Goal: Task Accomplishment & Management: Use online tool/utility

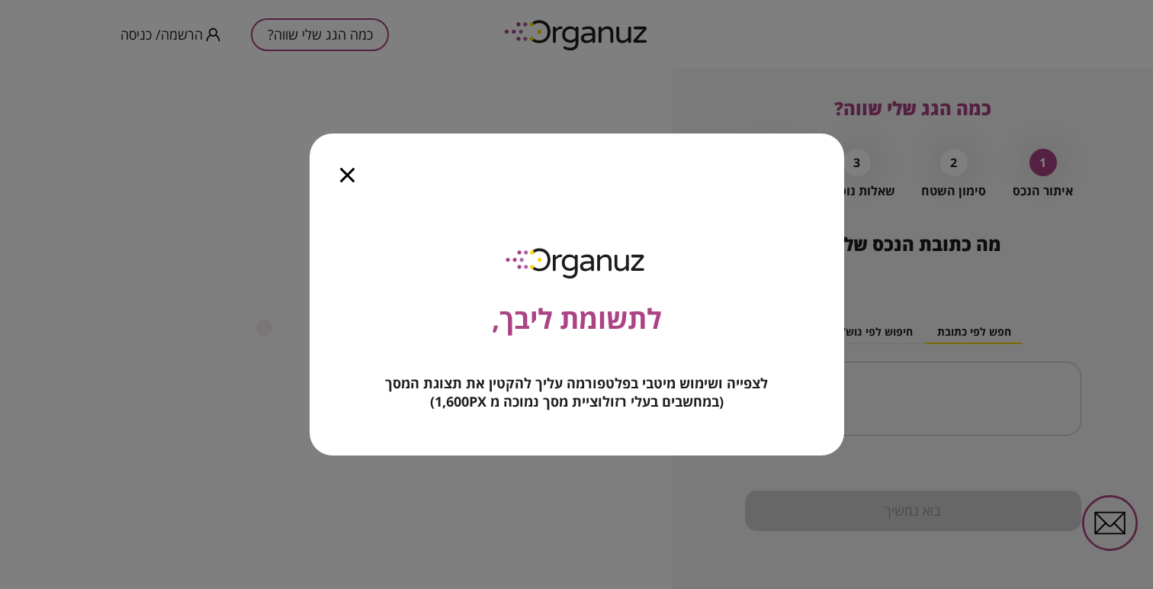
click at [343, 172] on icon "button" at bounding box center [347, 175] width 14 height 14
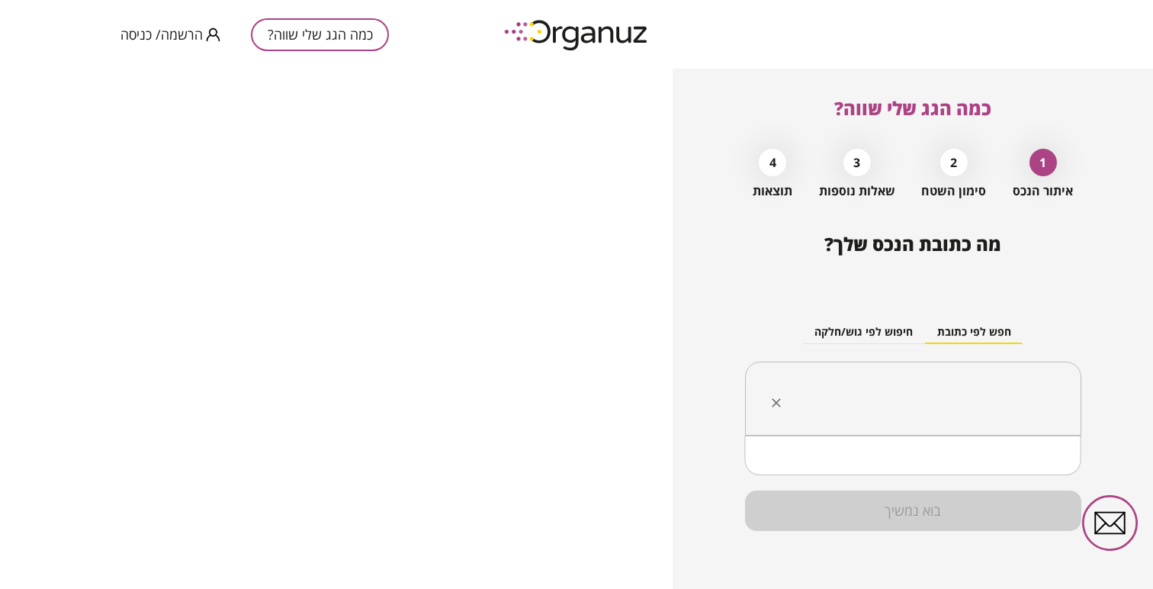
click at [864, 380] on input "text" at bounding box center [919, 399] width 288 height 38
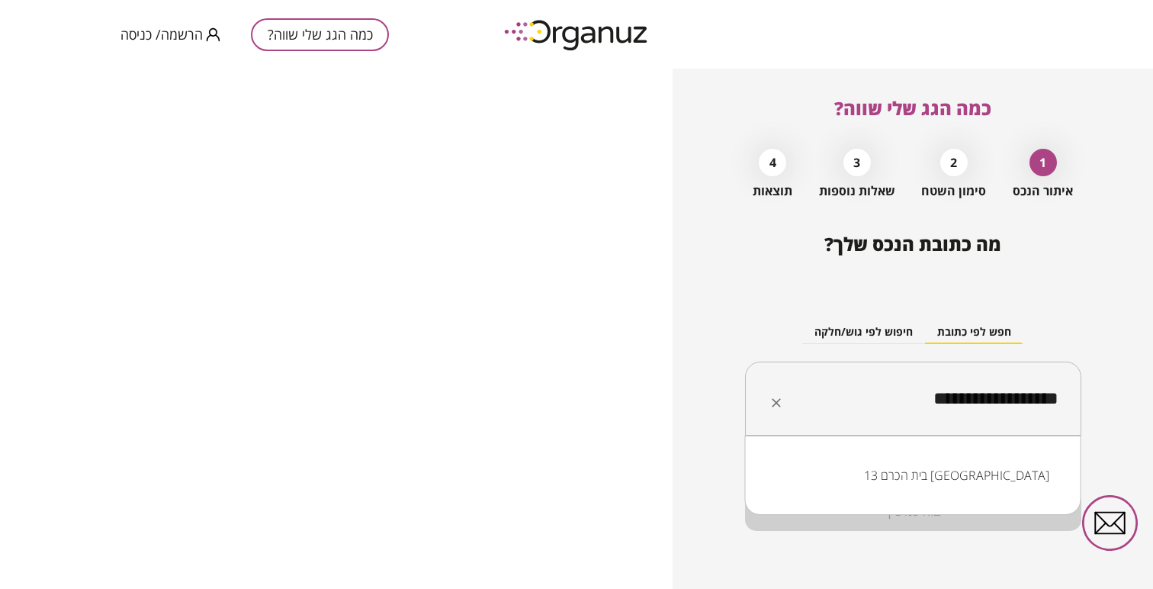
click at [994, 403] on input "**********" at bounding box center [919, 399] width 288 height 38
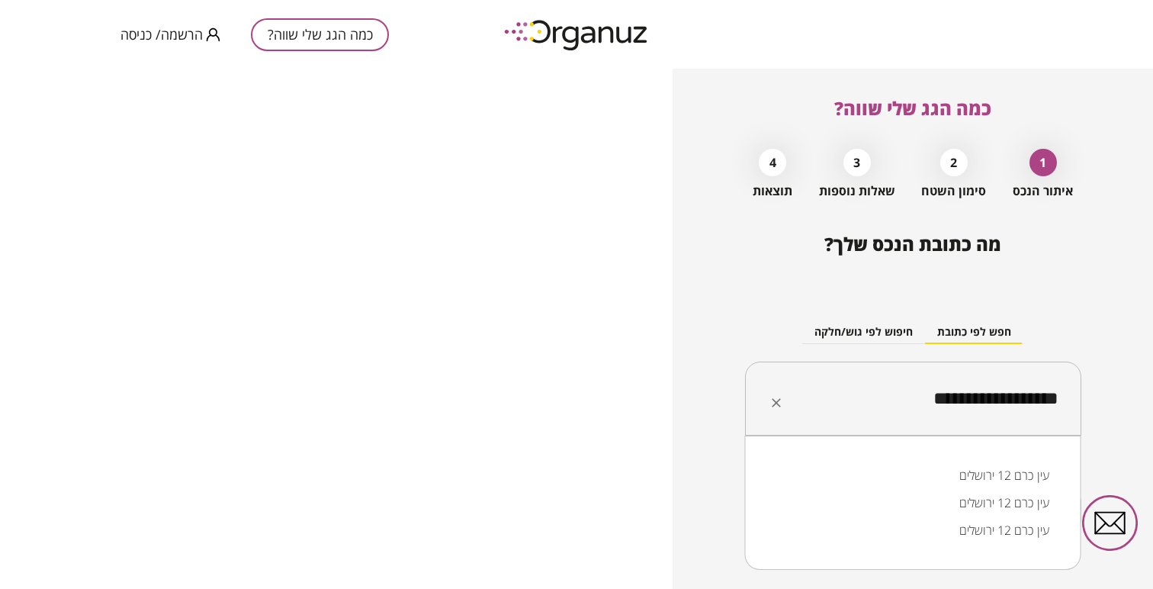
click at [980, 477] on li "עין כרם 12 ירושלים" at bounding box center [913, 474] width 297 height 27
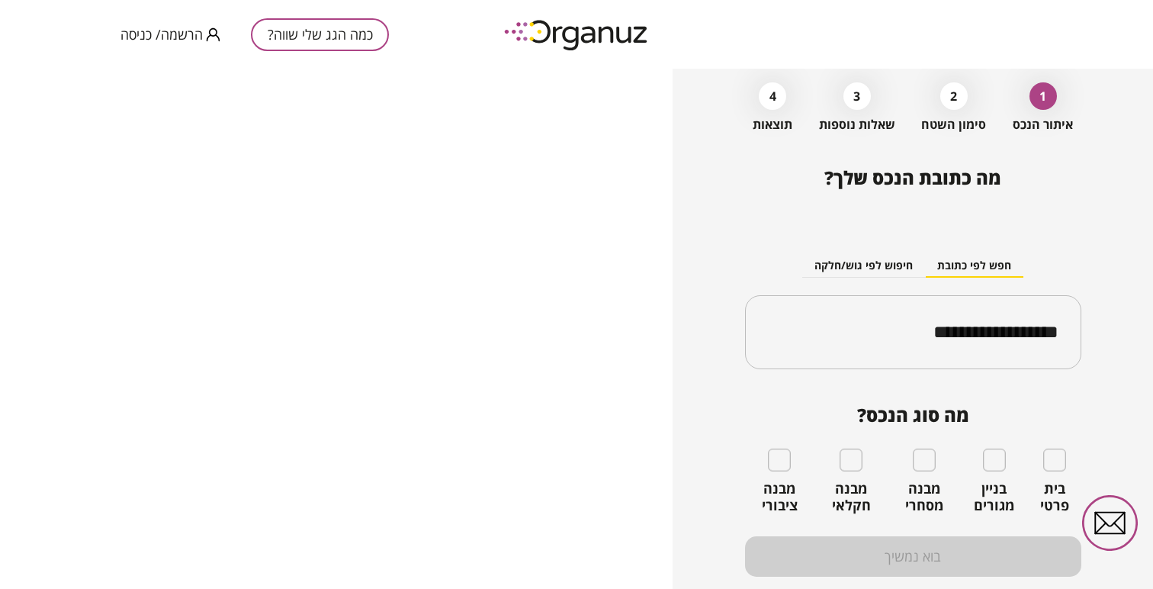
scroll to position [79, 0]
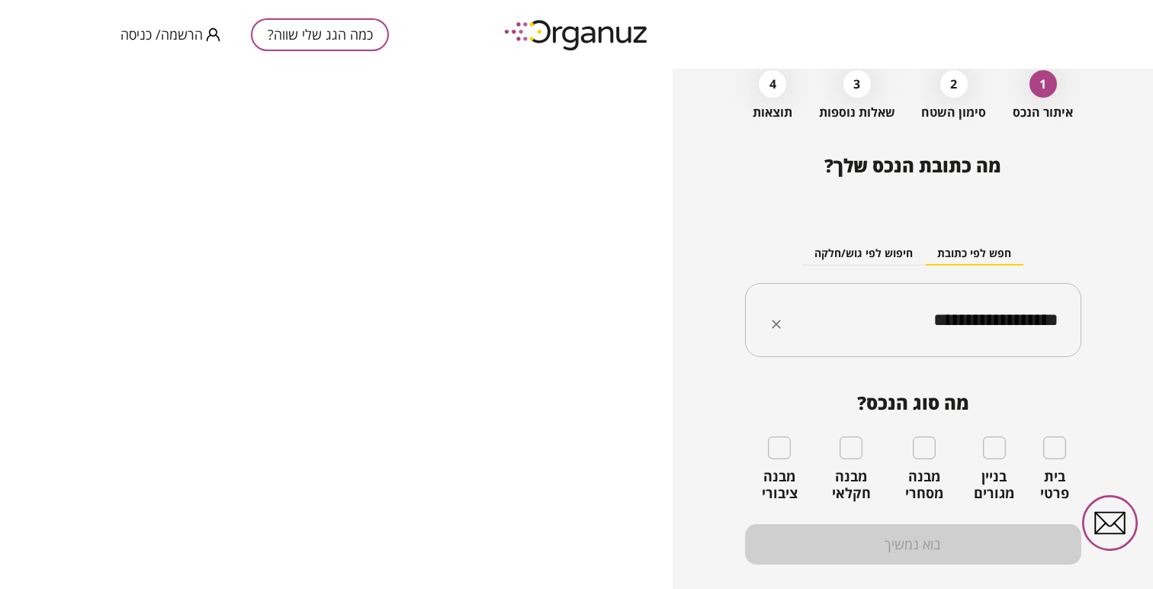
click at [987, 329] on input "**********" at bounding box center [919, 320] width 288 height 38
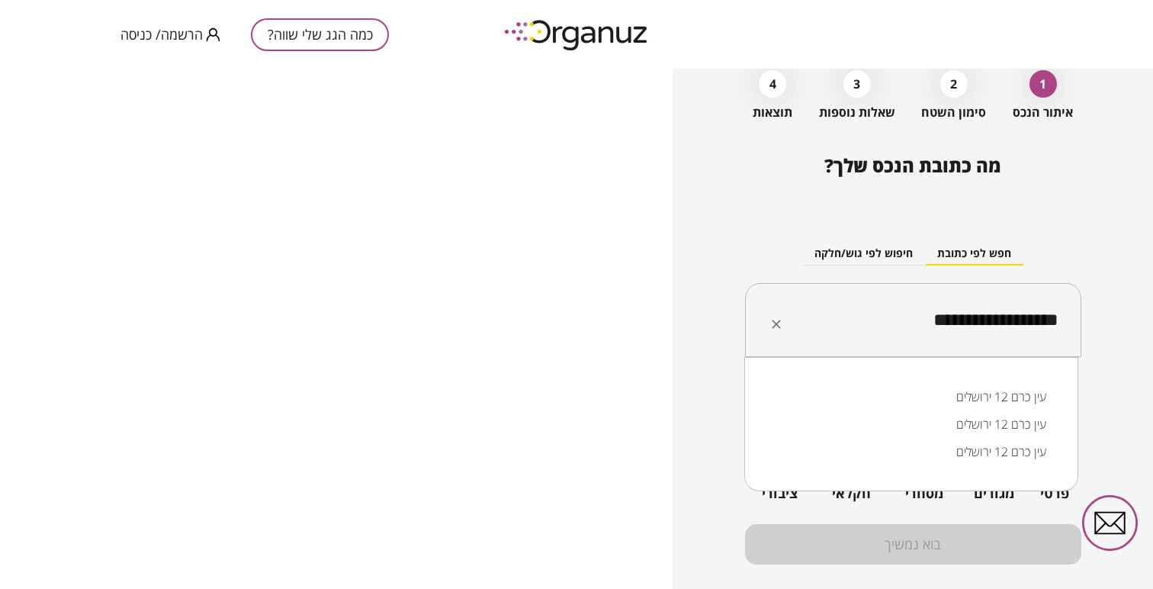
click at [987, 329] on input "**********" at bounding box center [919, 320] width 288 height 38
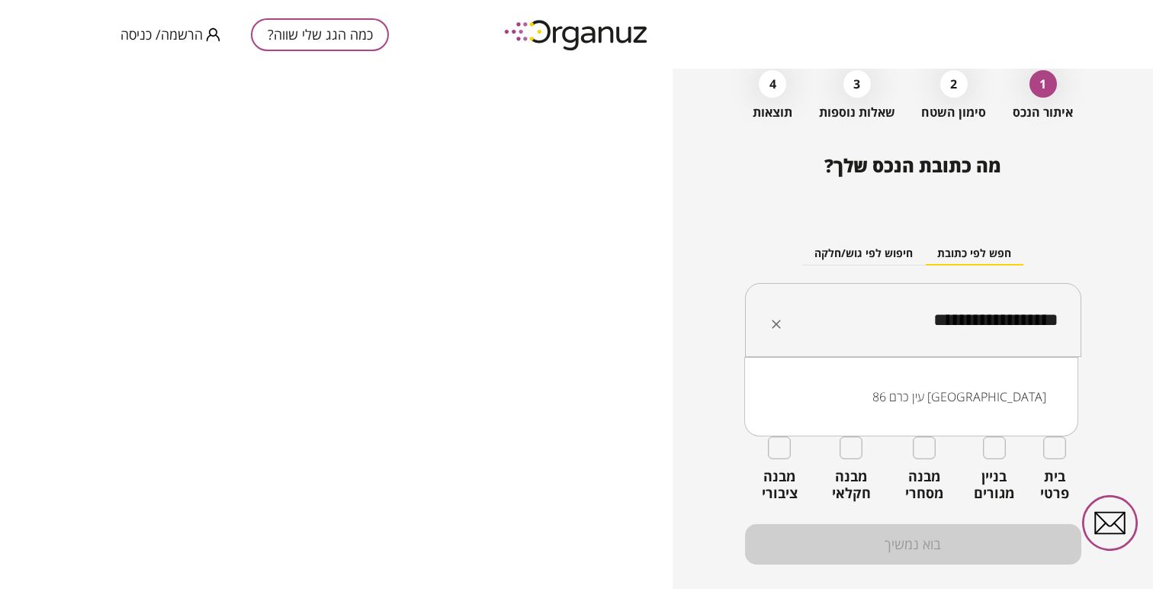
click at [995, 401] on li "עין כרם 86 [GEOGRAPHIC_DATA]" at bounding box center [911, 396] width 294 height 27
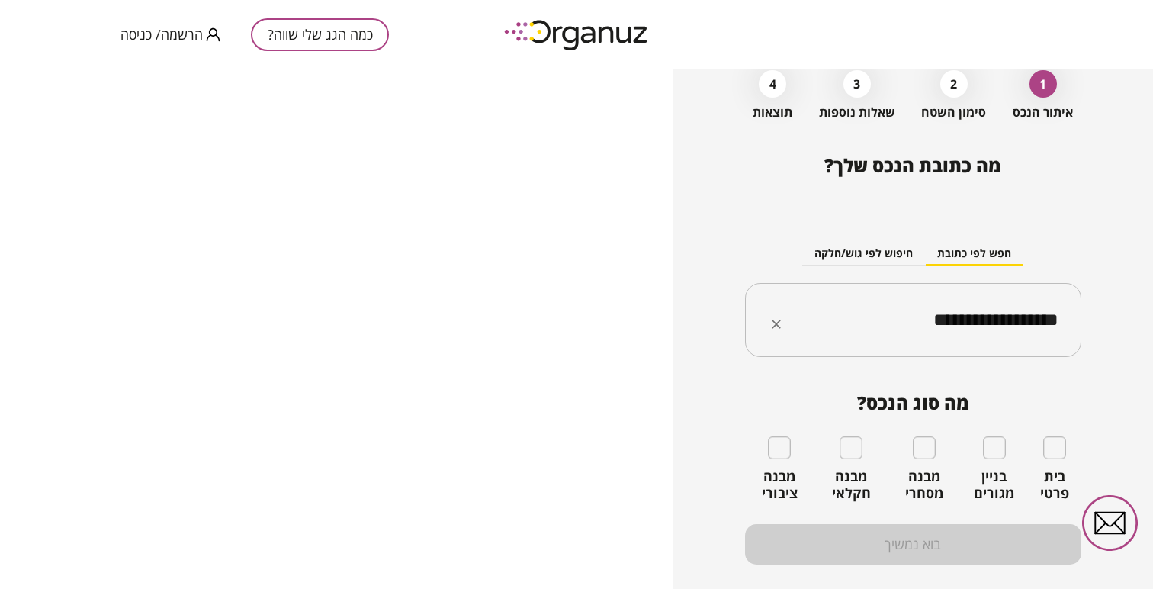
scroll to position [112, 0]
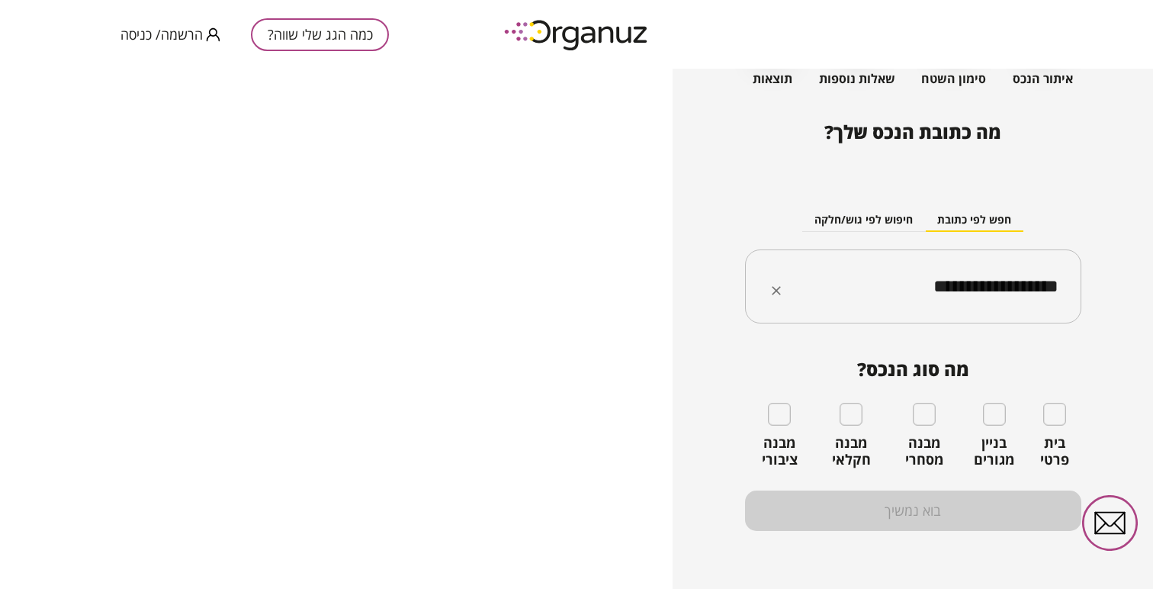
type input "**********"
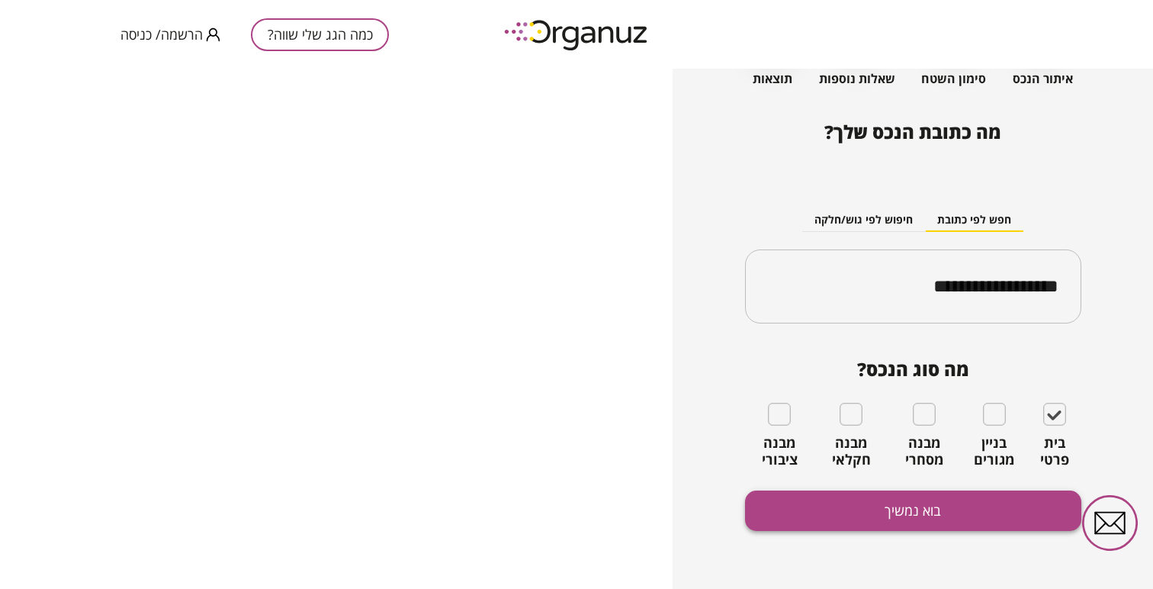
click at [989, 496] on button "בוא נמשיך" at bounding box center [913, 510] width 336 height 40
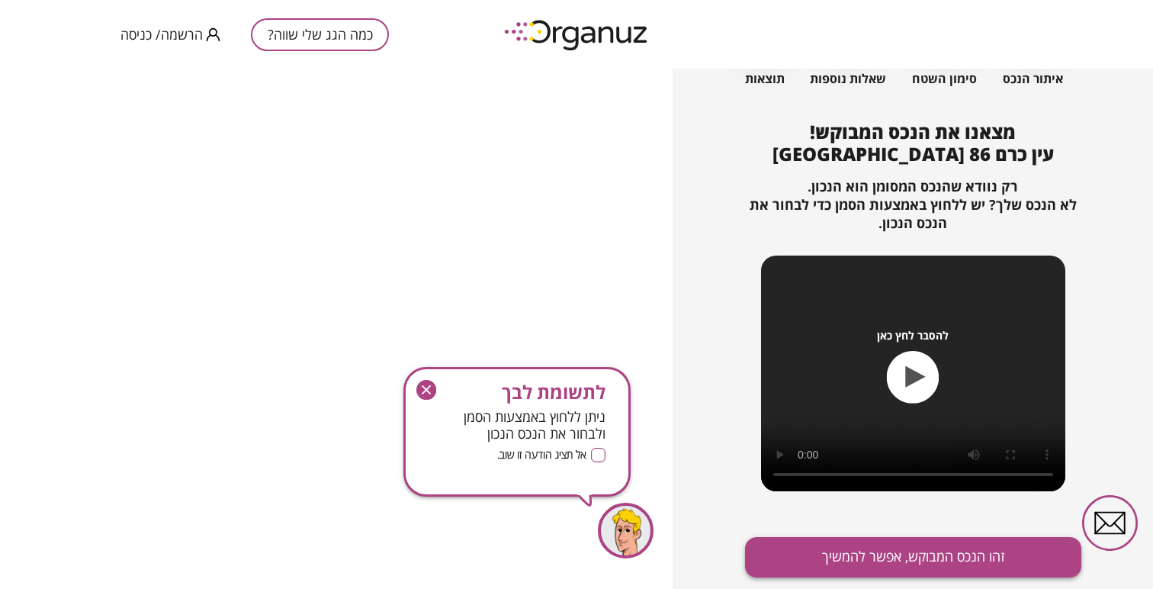
click at [789, 540] on button "זהו הנכס המבוקש, אפשר להמשיך" at bounding box center [913, 557] width 336 height 40
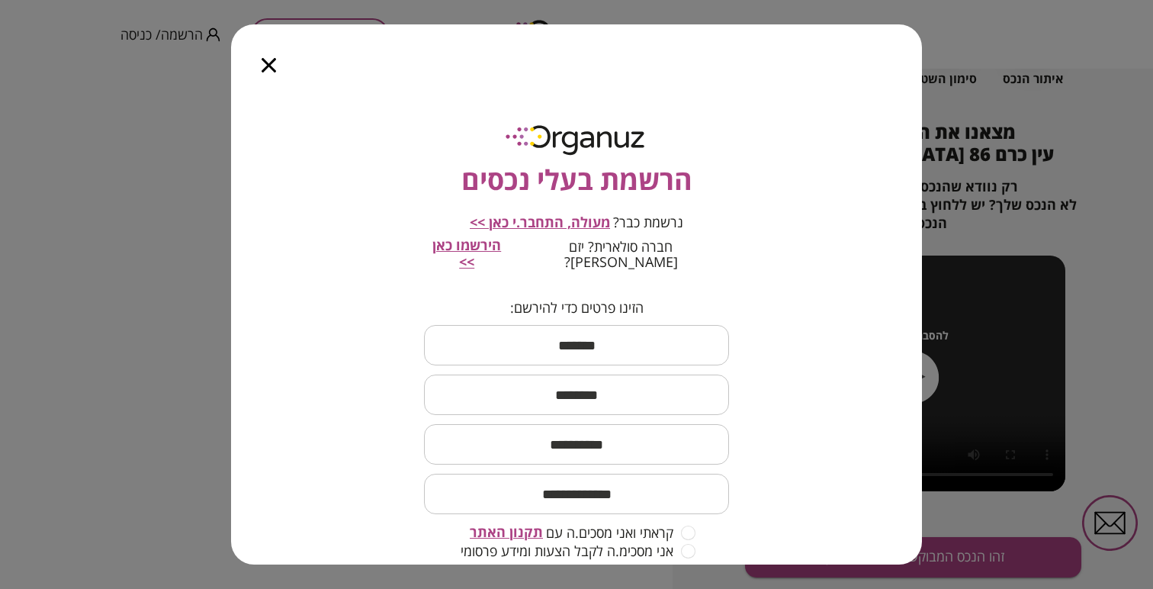
click at [600, 329] on input "text" at bounding box center [576, 345] width 305 height 45
type input "****"
type input "*****"
type input "**********"
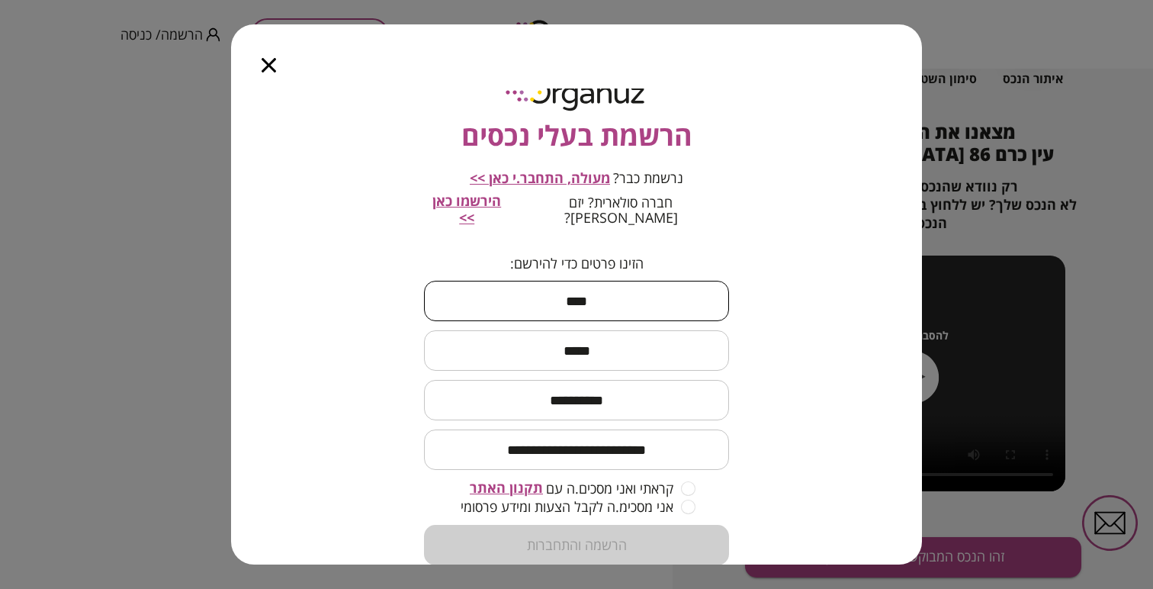
scroll to position [70, 0]
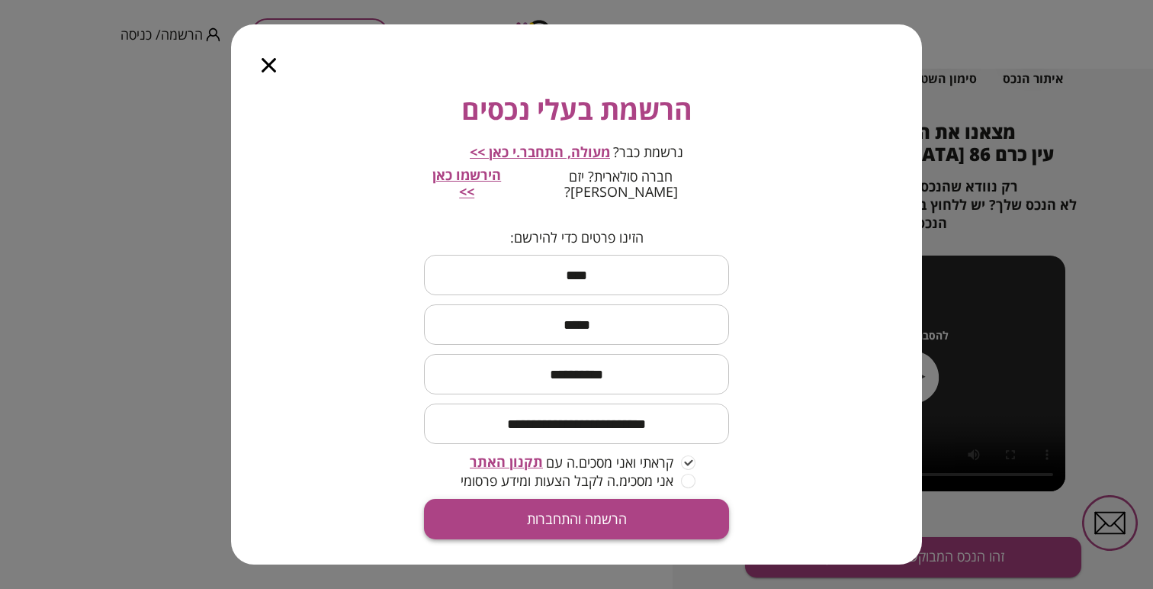
click at [690, 499] on button "הרשמה והתחברות" at bounding box center [576, 519] width 305 height 40
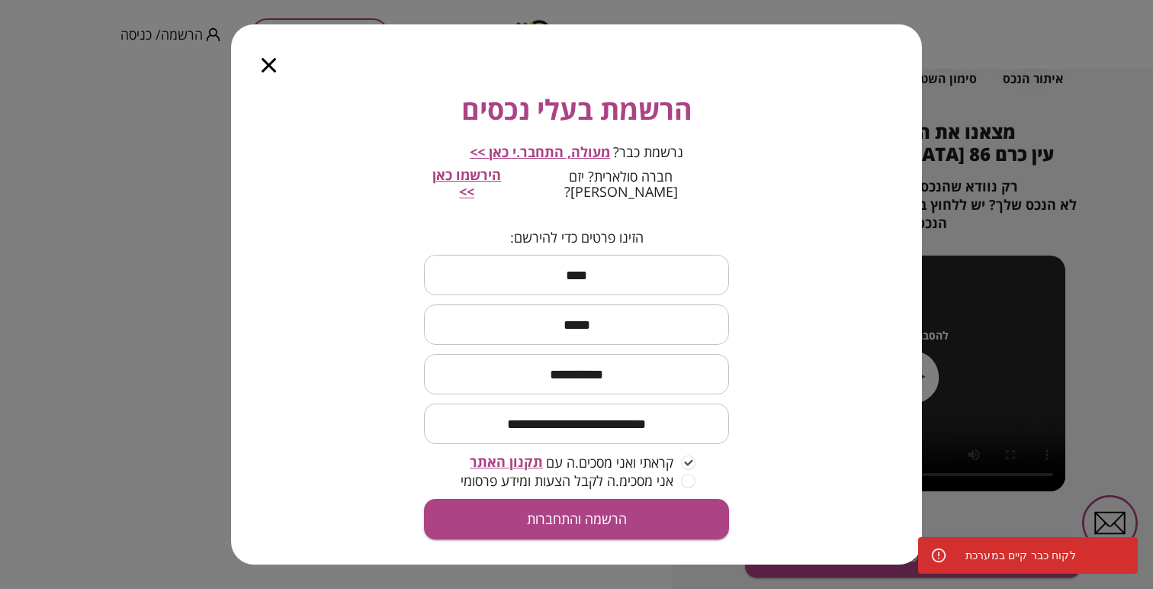
click at [506, 155] on span "מעולה, התחבר.י כאן >>" at bounding box center [540, 152] width 140 height 18
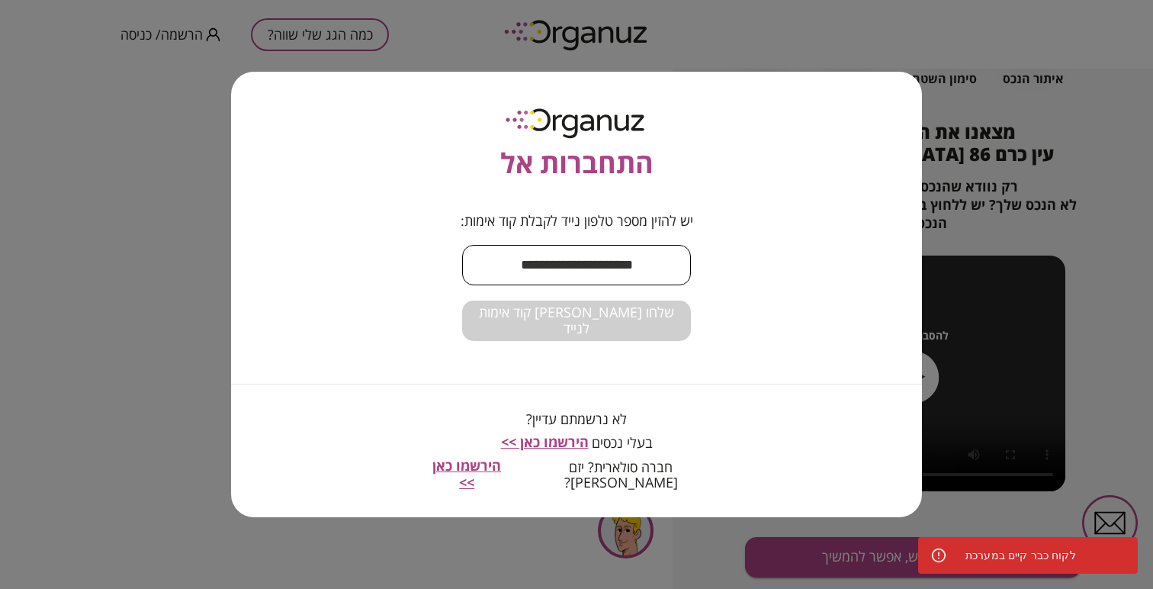
click at [537, 266] on input "text" at bounding box center [576, 265] width 229 height 45
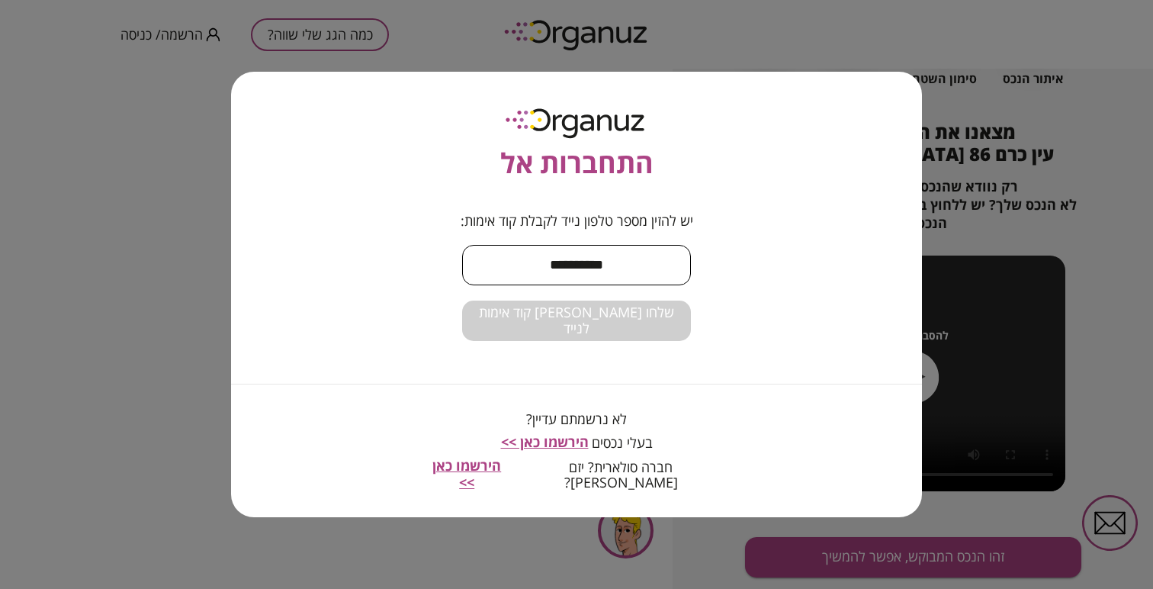
type input "**********"
click at [462, 301] on button "שלחו [PERSON_NAME] קוד אימות לנייד" at bounding box center [576, 321] width 229 height 40
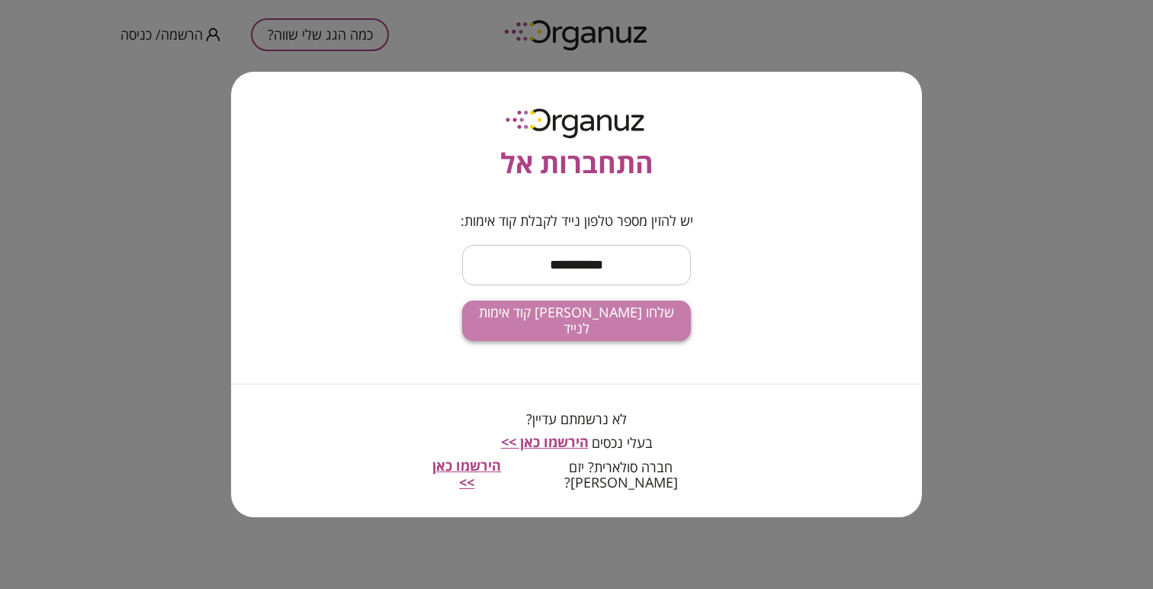
click at [603, 337] on button "שלחו [PERSON_NAME] קוד אימות לנייד" at bounding box center [576, 321] width 229 height 40
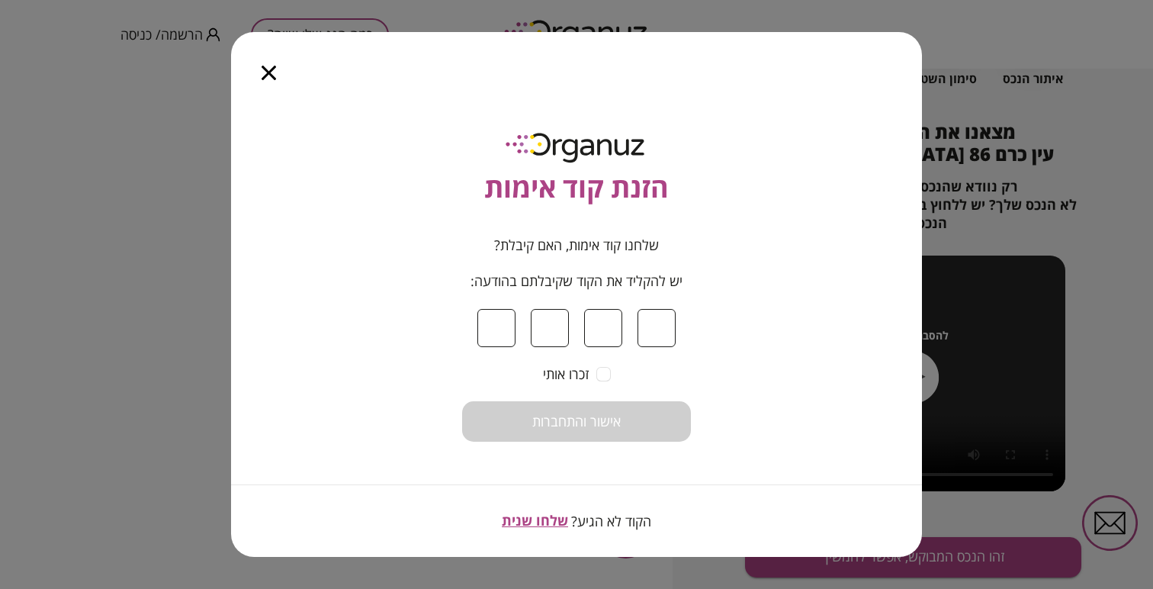
type input "*"
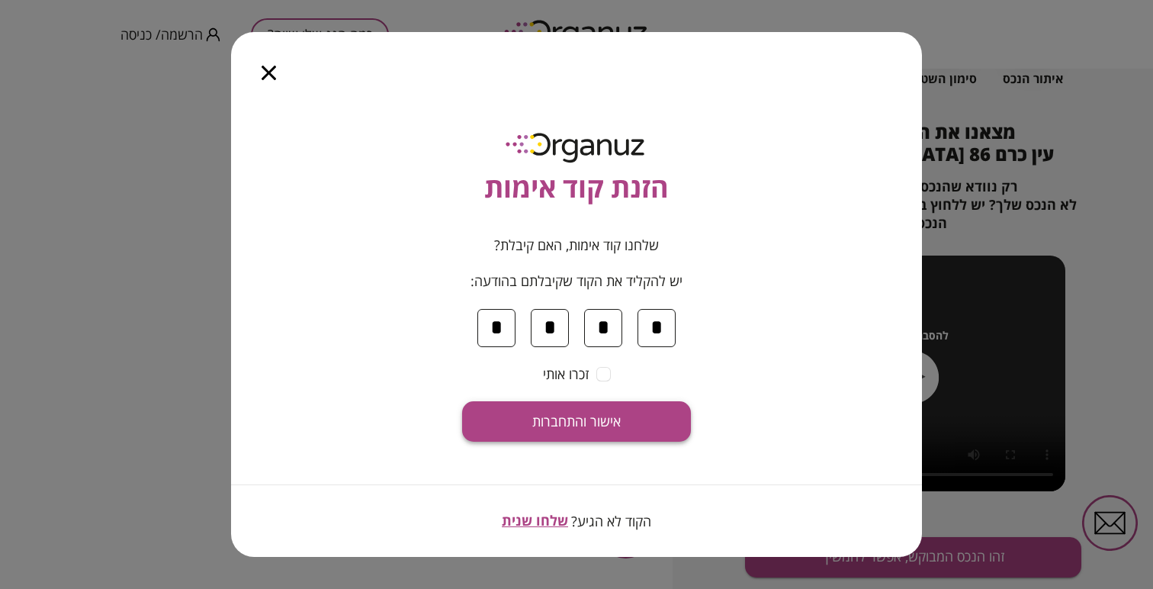
type input "*"
click at [524, 432] on button "אישור והתחברות" at bounding box center [576, 421] width 229 height 40
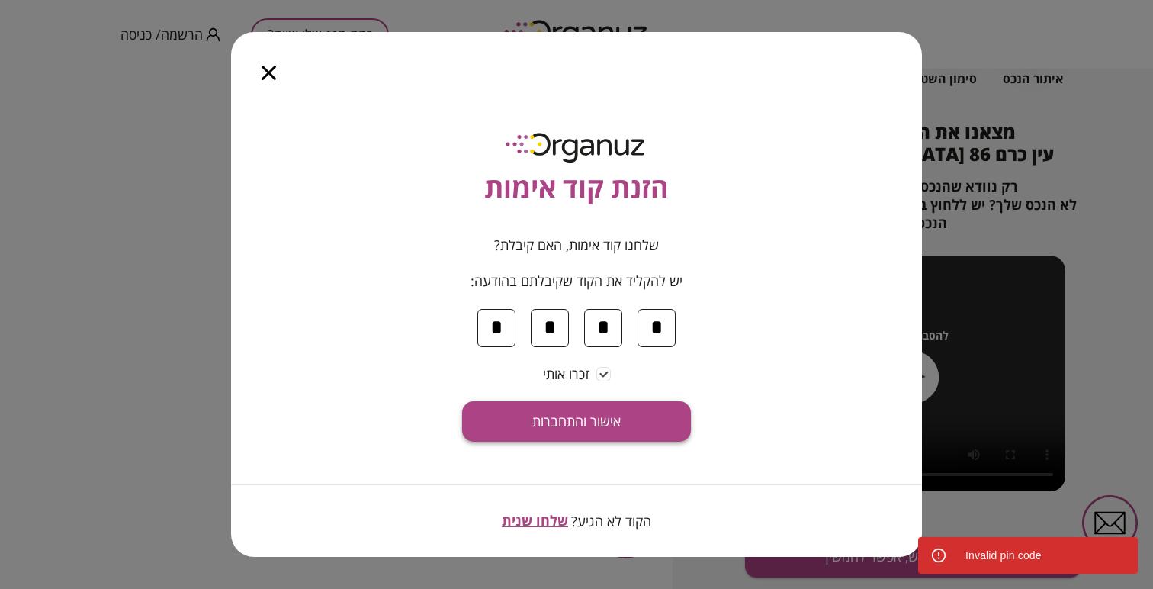
click at [585, 418] on span "אישור והתחברות" at bounding box center [576, 421] width 88 height 17
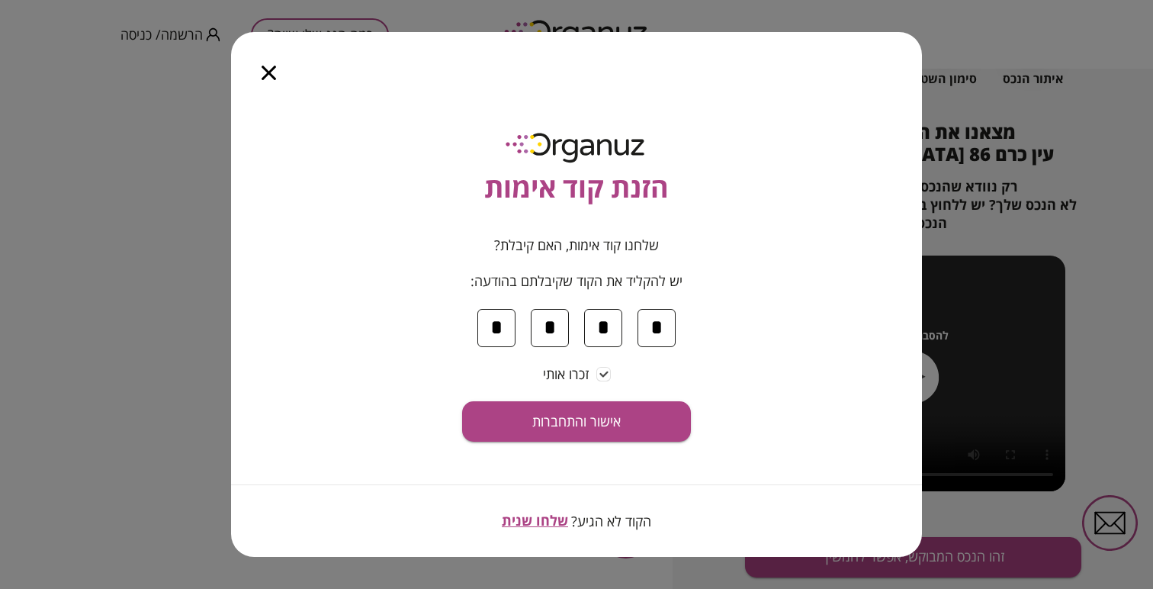
click at [485, 343] on input "*" at bounding box center [496, 328] width 38 height 38
type input "*"
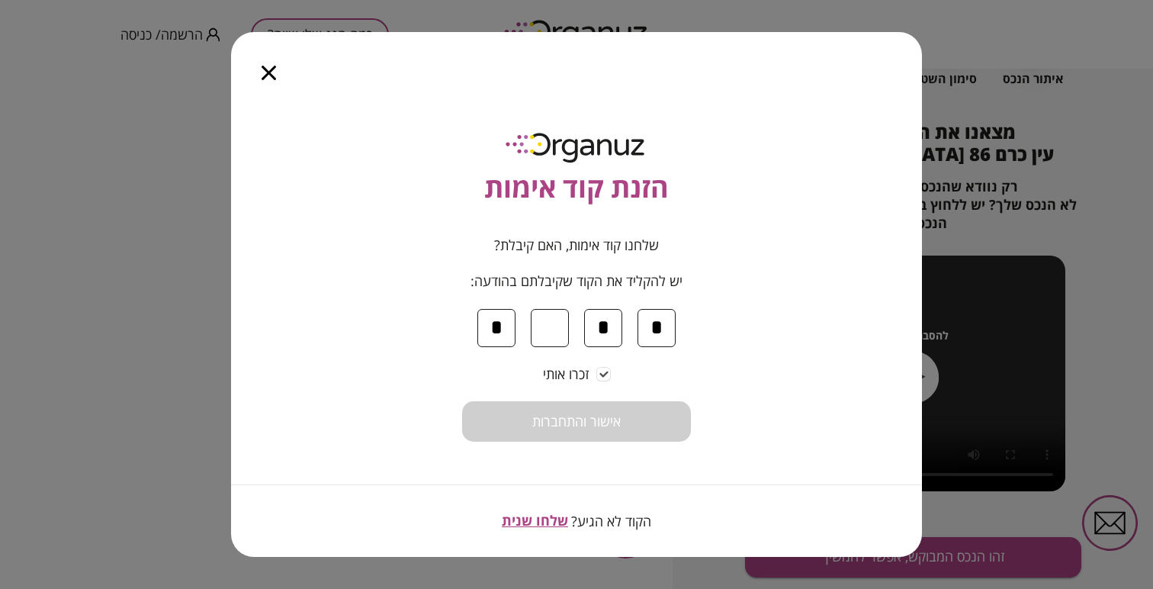
type input "*"
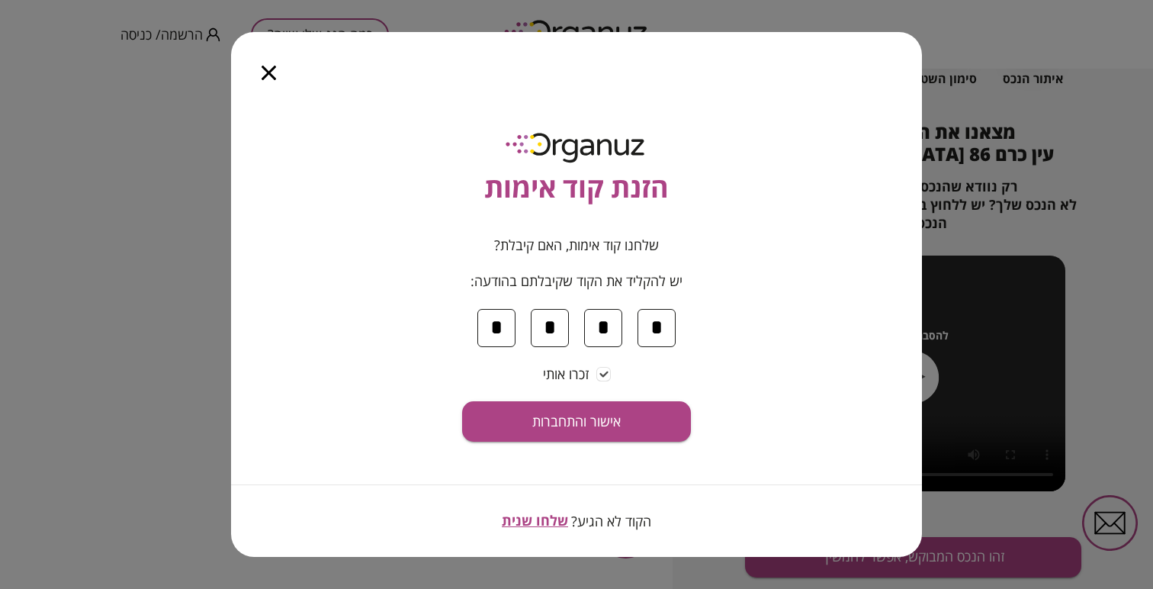
type input "*"
click at [462, 401] on button "אישור והתחברות" at bounding box center [576, 421] width 229 height 40
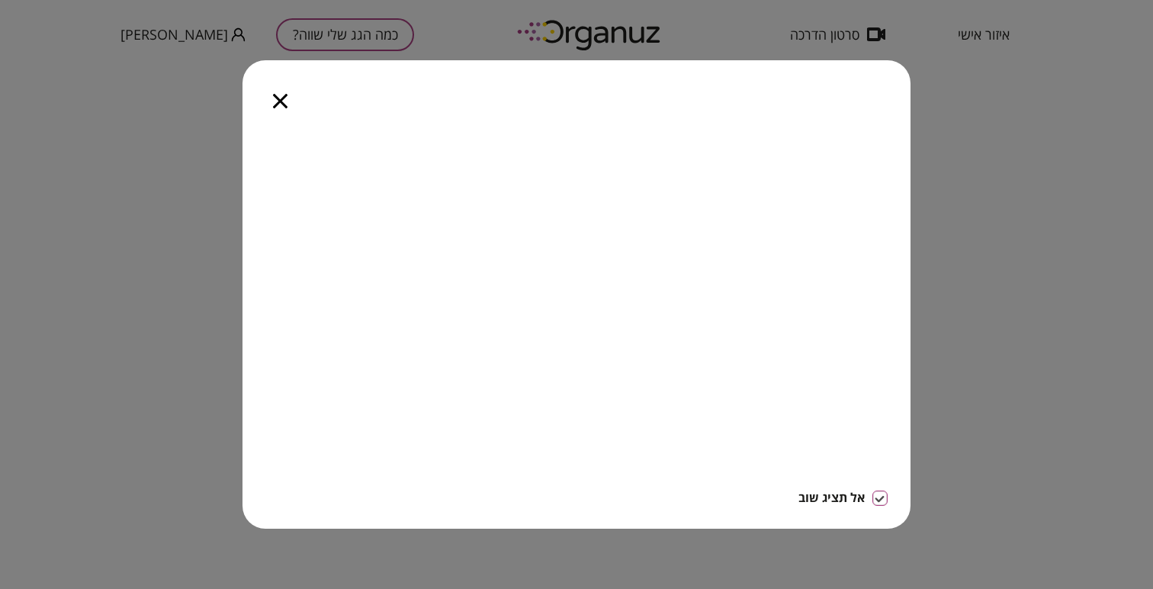
click at [274, 104] on icon "button" at bounding box center [280, 101] width 14 height 14
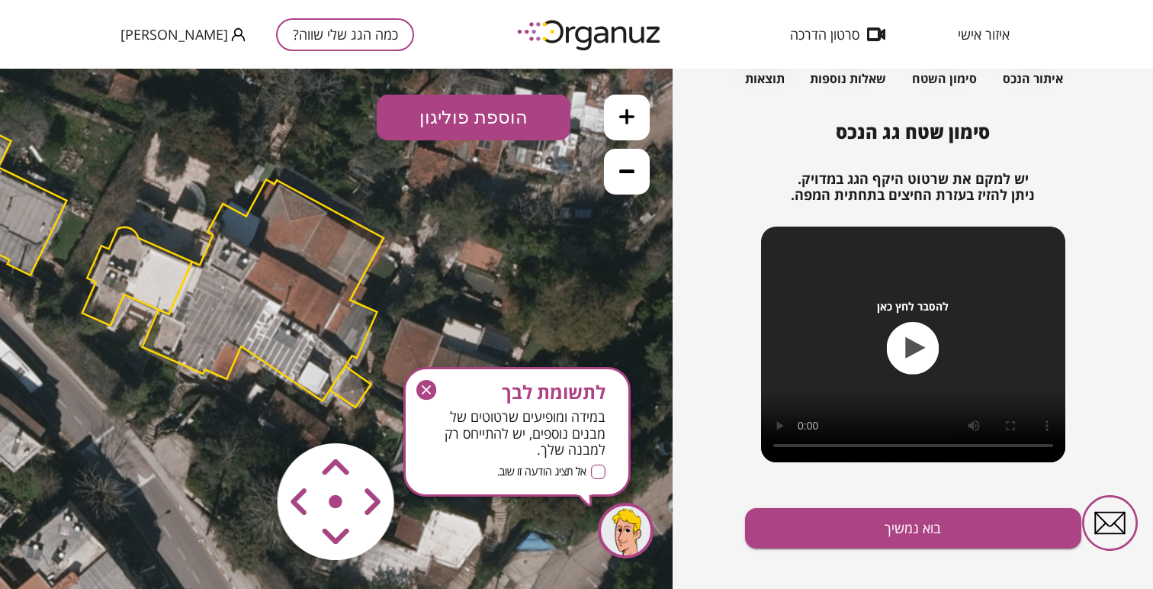
drag, startPoint x: 487, startPoint y: 268, endPoint x: 310, endPoint y: 201, distance: 188.5
click at [310, 201] on polygon at bounding box center [263, 289] width 242 height 221
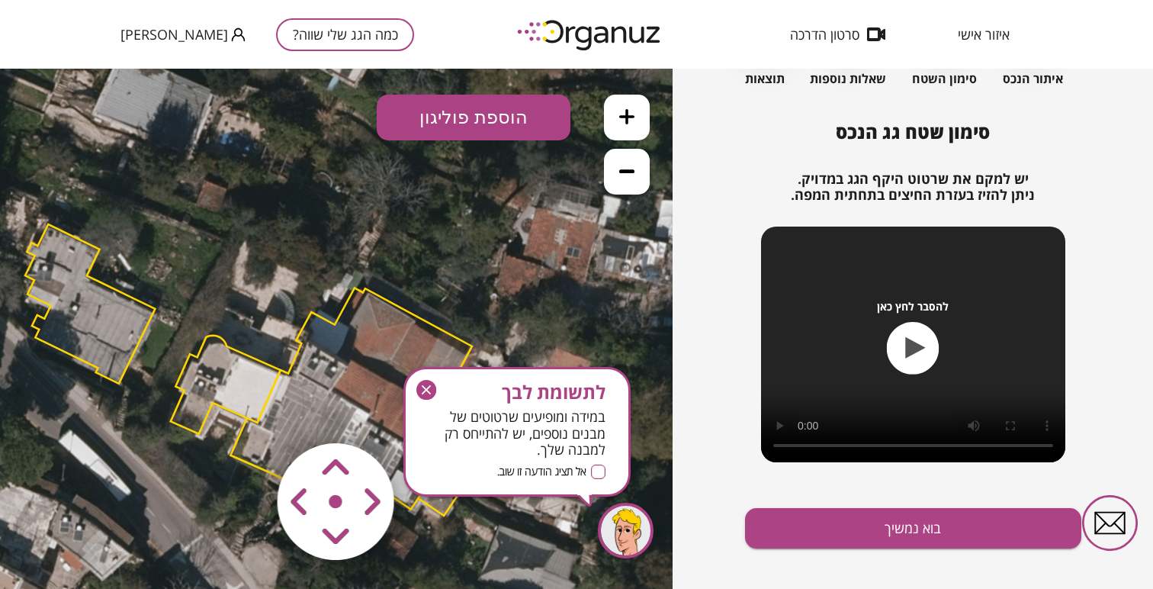
drag, startPoint x: 373, startPoint y: 227, endPoint x: 461, endPoint y: 336, distance: 139.9
click at [461, 336] on icon at bounding box center [249, 370] width 1350 height 1350
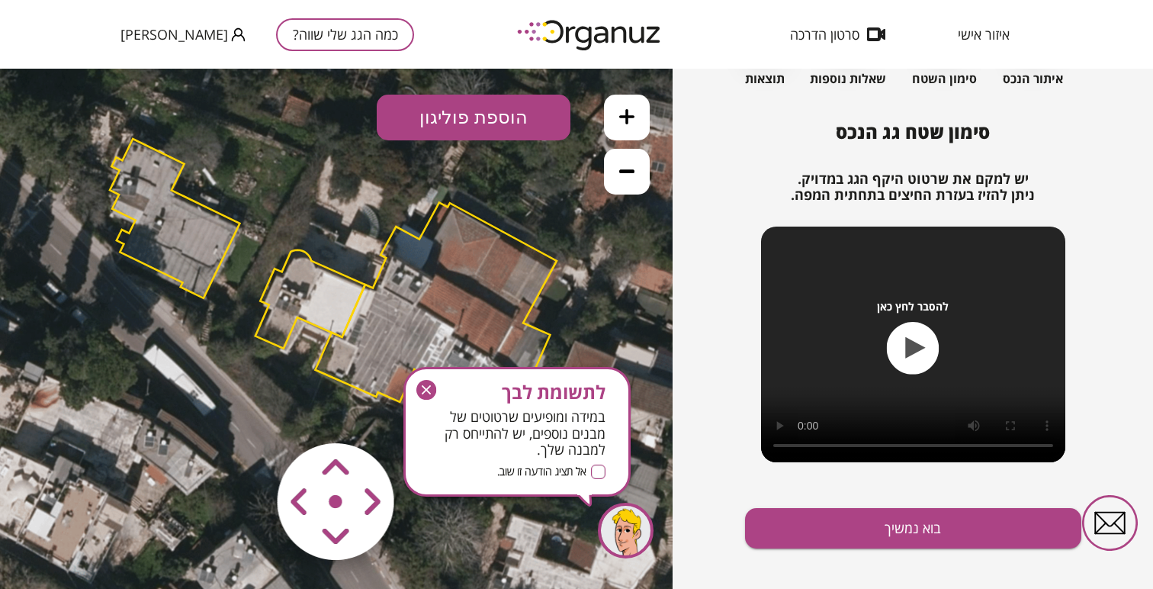
drag, startPoint x: 413, startPoint y: 280, endPoint x: 498, endPoint y: 194, distance: 120.3
click at [498, 194] on icon at bounding box center [333, 284] width 1350 height 1350
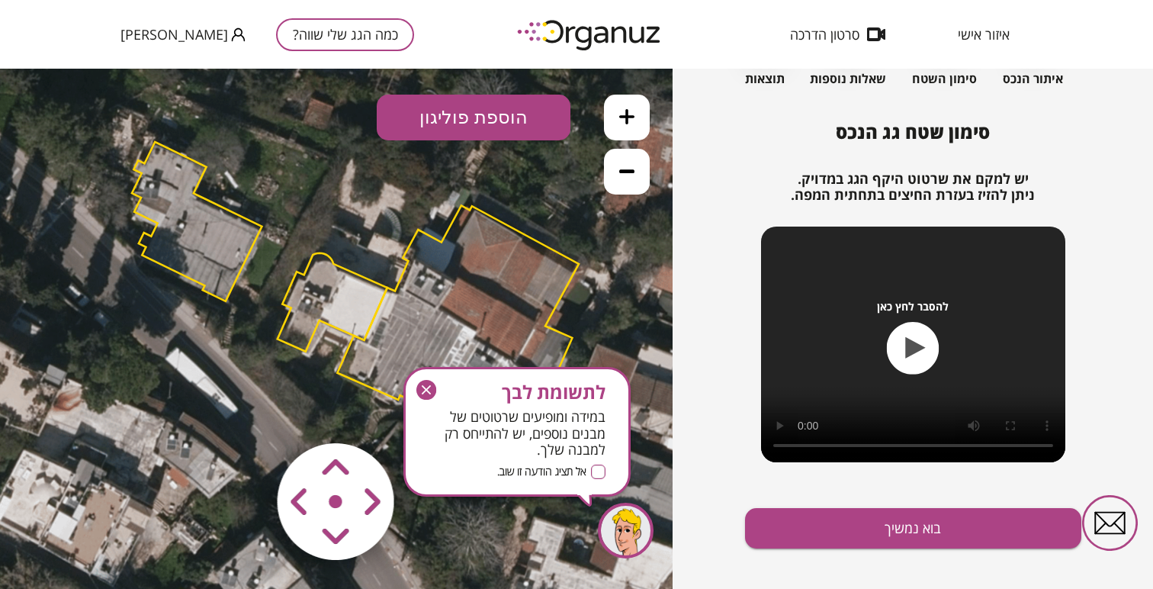
drag, startPoint x: 530, startPoint y: 272, endPoint x: 552, endPoint y: 275, distance: 22.3
click at [552, 275] on polygon at bounding box center [458, 315] width 242 height 221
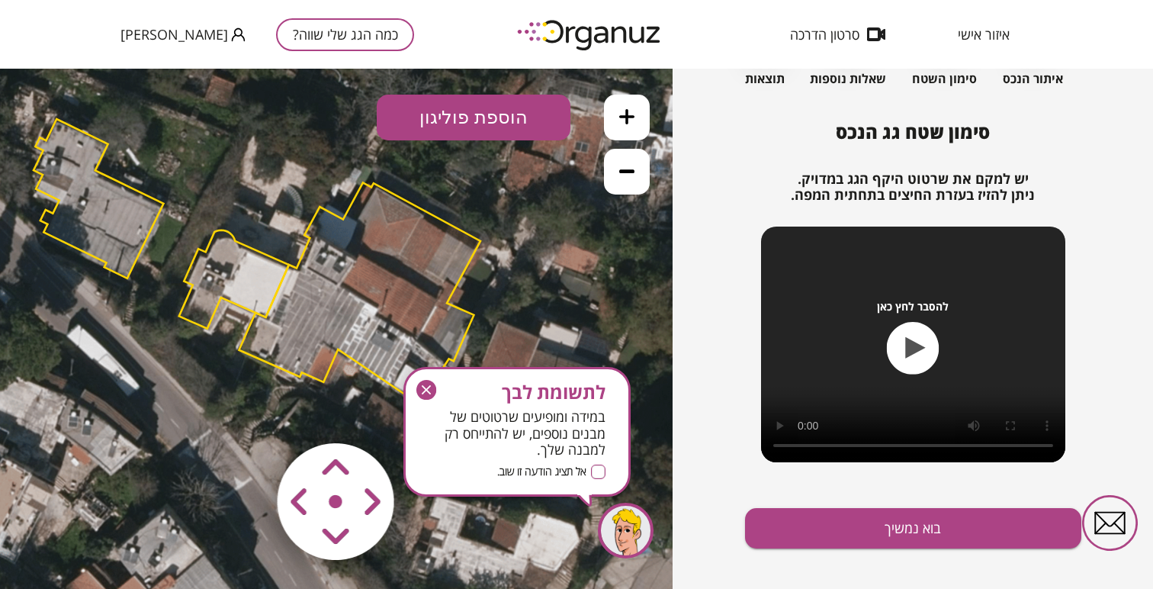
drag, startPoint x: 617, startPoint y: 235, endPoint x: 519, endPoint y: 212, distance: 101.0
click at [519, 212] on icon at bounding box center [257, 265] width 1350 height 1350
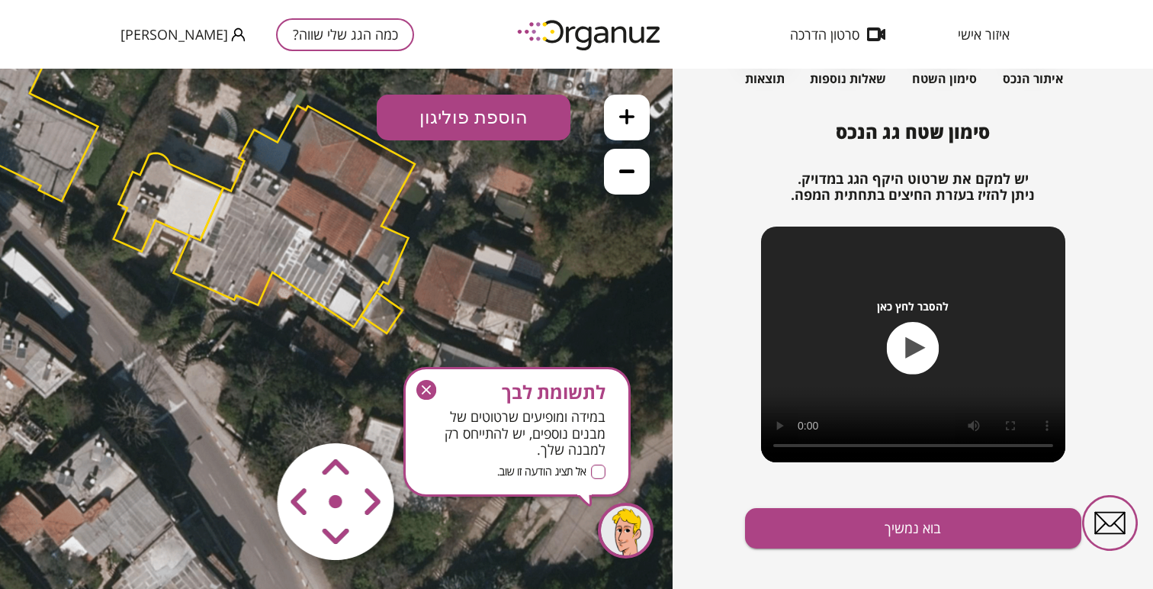
drag, startPoint x: 600, startPoint y: 288, endPoint x: 533, endPoint y: 212, distance: 101.1
click at [533, 212] on icon at bounding box center [191, 188] width 1350 height 1350
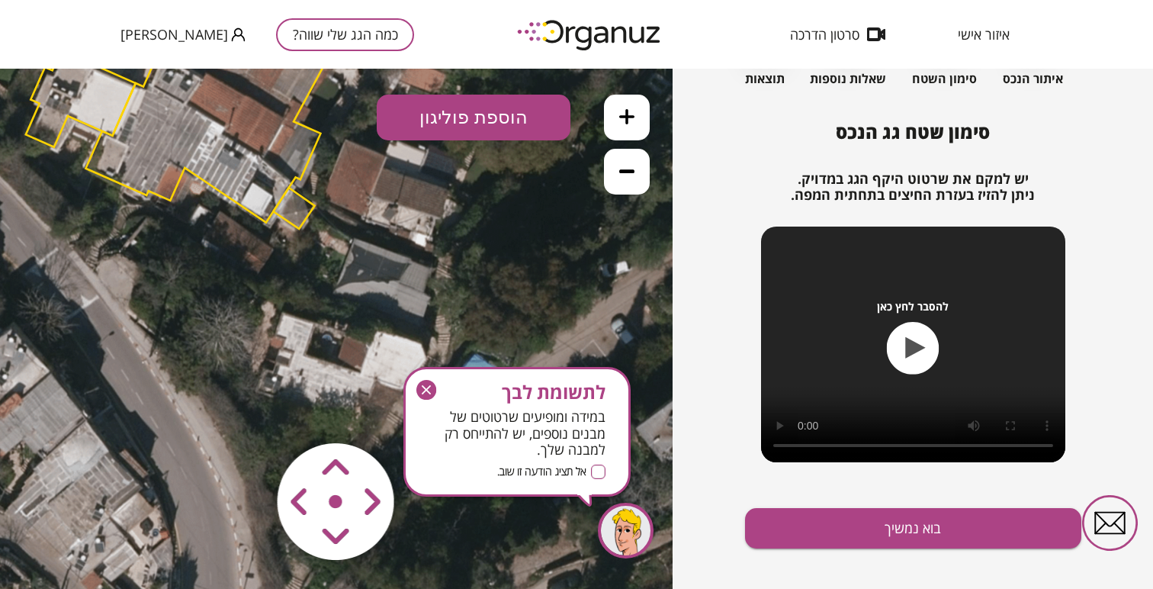
drag, startPoint x: 516, startPoint y: 253, endPoint x: 413, endPoint y: 138, distance: 154.5
click at [413, 138] on div ".st0 { fill: #FFFFFF; } 10" at bounding box center [336, 329] width 673 height 520
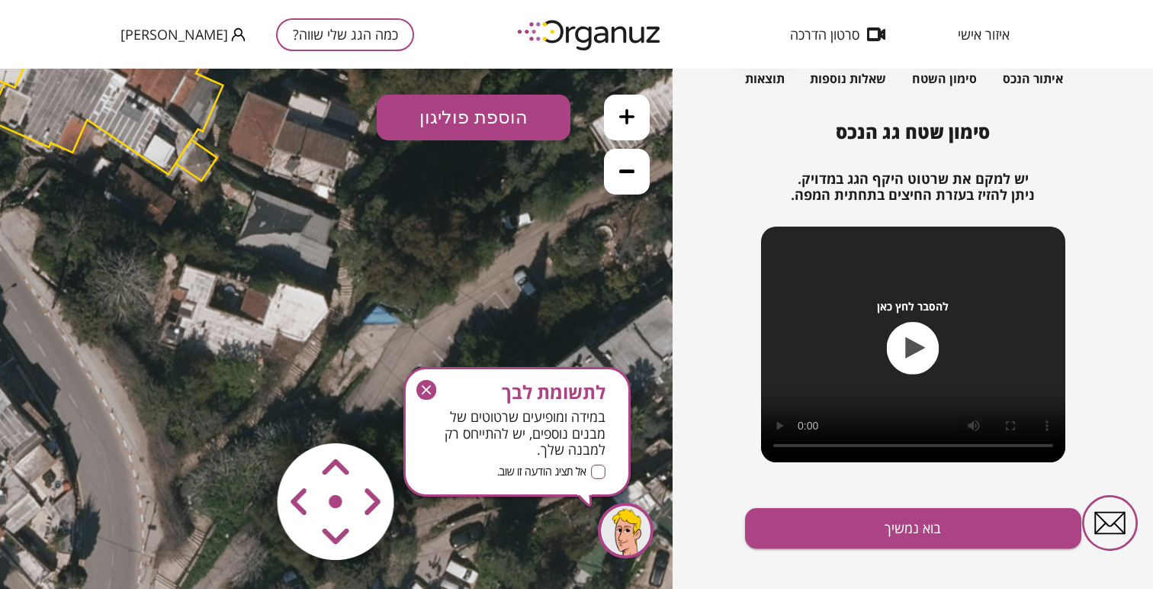
drag, startPoint x: 432, startPoint y: 163, endPoint x: 323, endPoint y: 103, distance: 124.6
click at [323, 104] on icon at bounding box center [6, 35] width 1350 height 1350
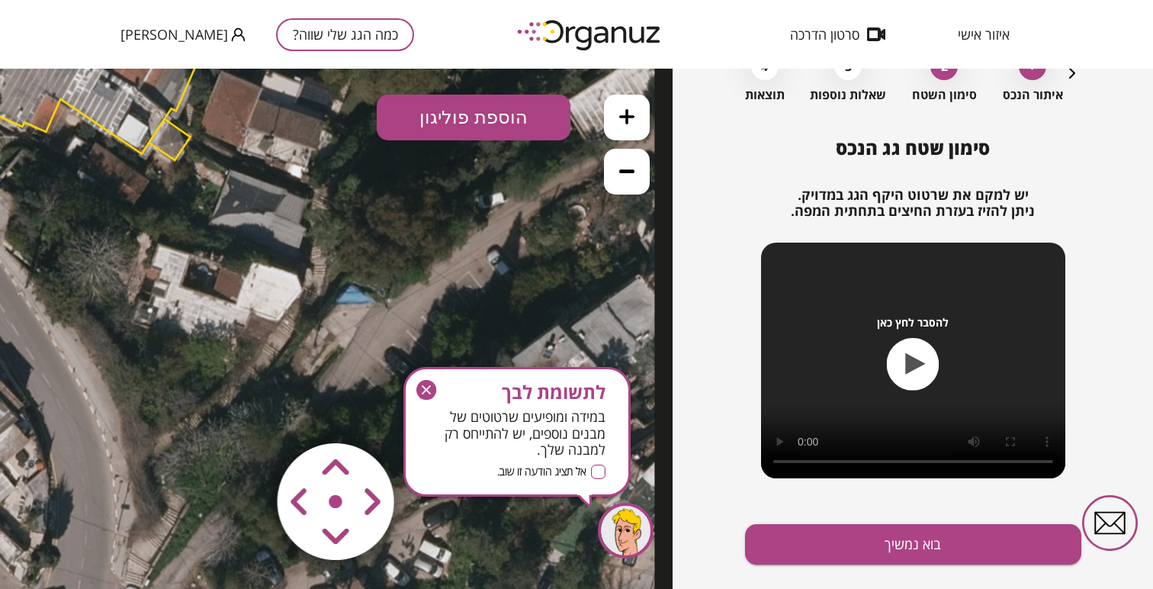
scroll to position [95, 0]
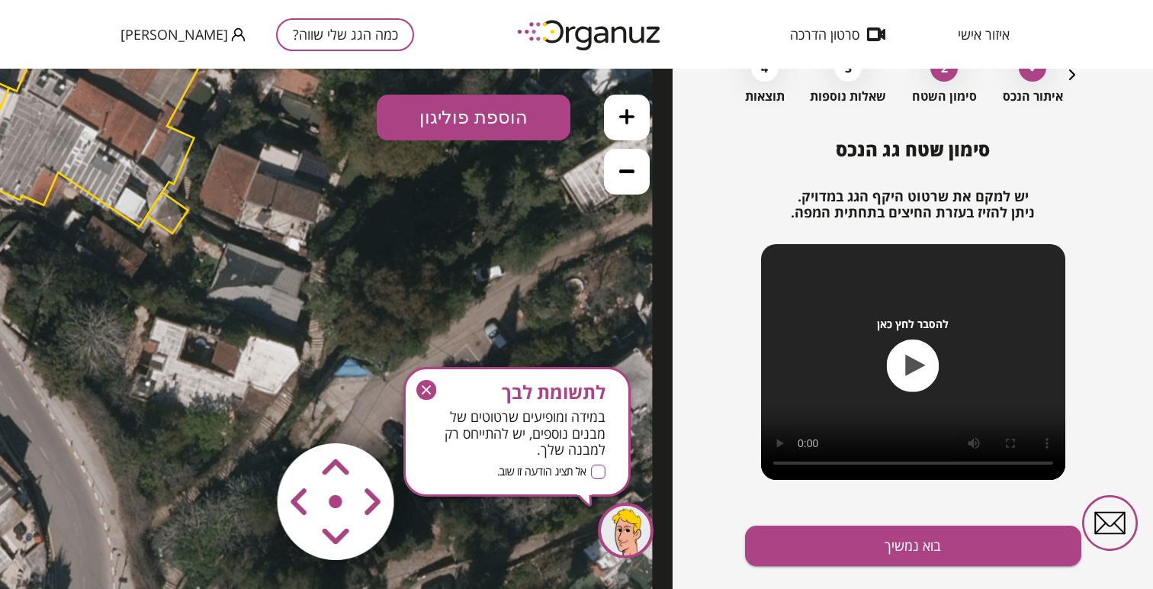
drag, startPoint x: 440, startPoint y: 255, endPoint x: 438, endPoint y: 328, distance: 73.3
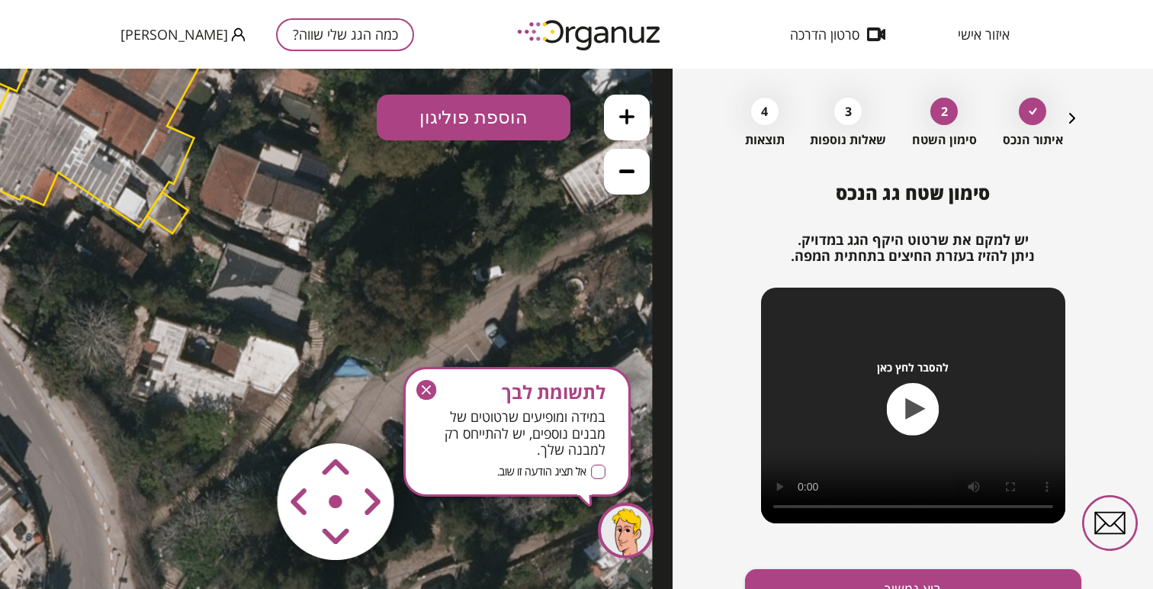
scroll to position [45, 0]
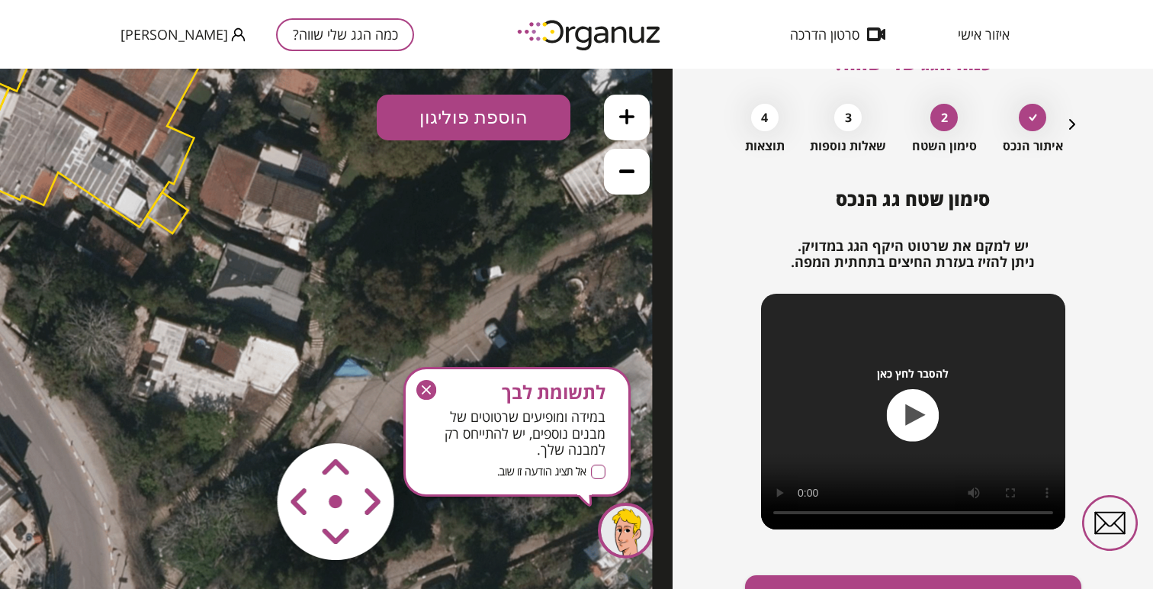
click at [1037, 108] on div at bounding box center [1032, 117] width 27 height 27
click at [1037, 116] on div at bounding box center [1032, 117] width 27 height 27
click at [1068, 122] on icon "button" at bounding box center [1072, 124] width 18 height 18
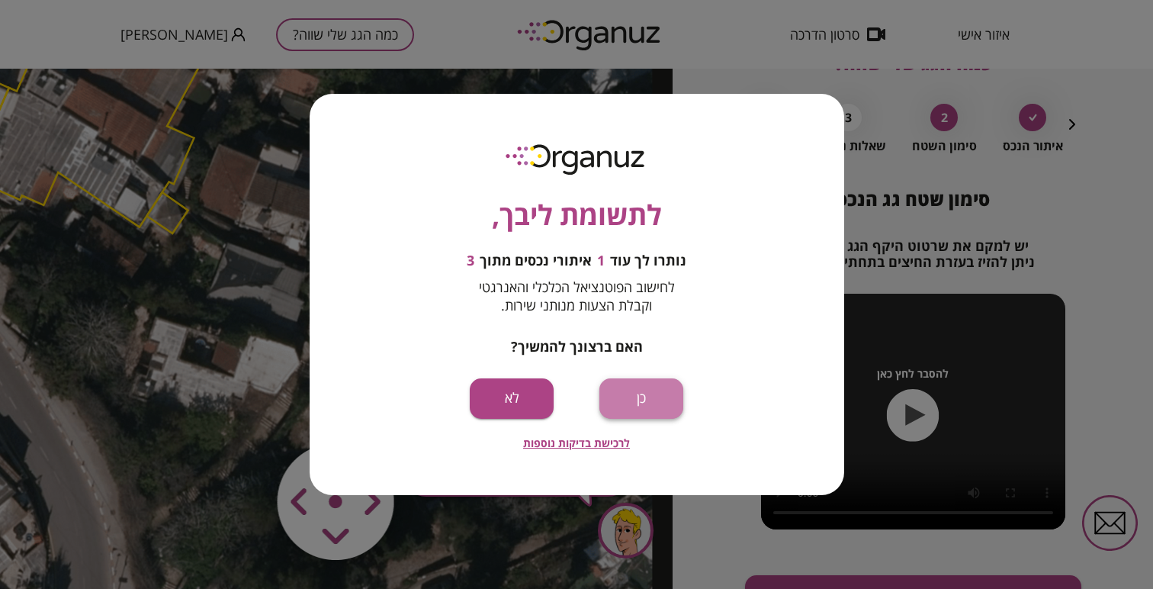
click at [625, 396] on button "כן" at bounding box center [642, 398] width 84 height 40
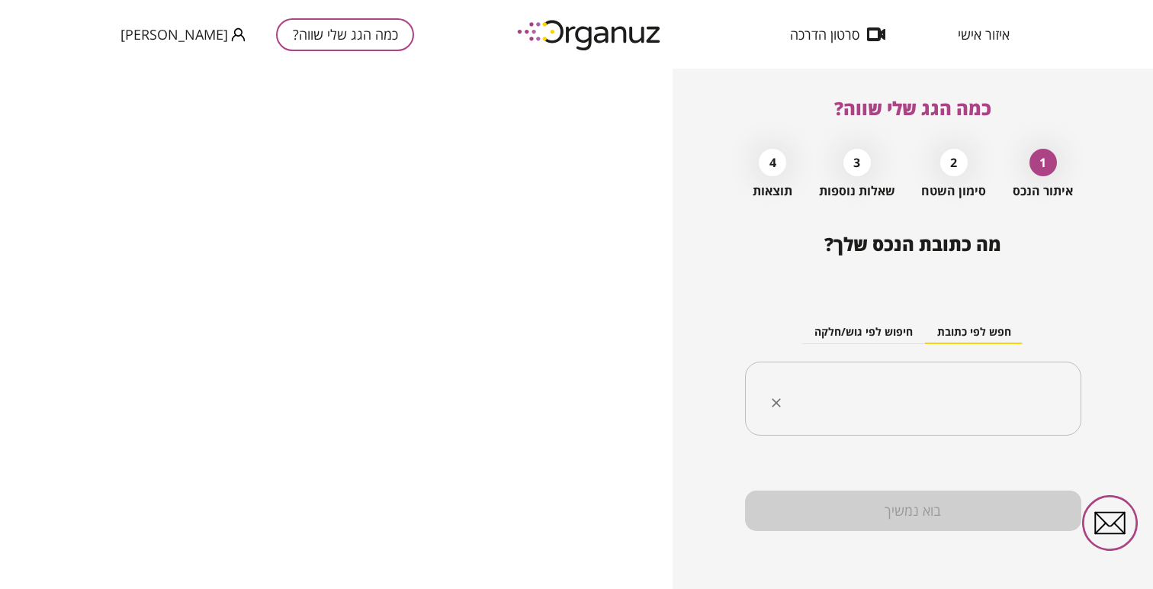
click at [801, 402] on input "text" at bounding box center [919, 399] width 288 height 38
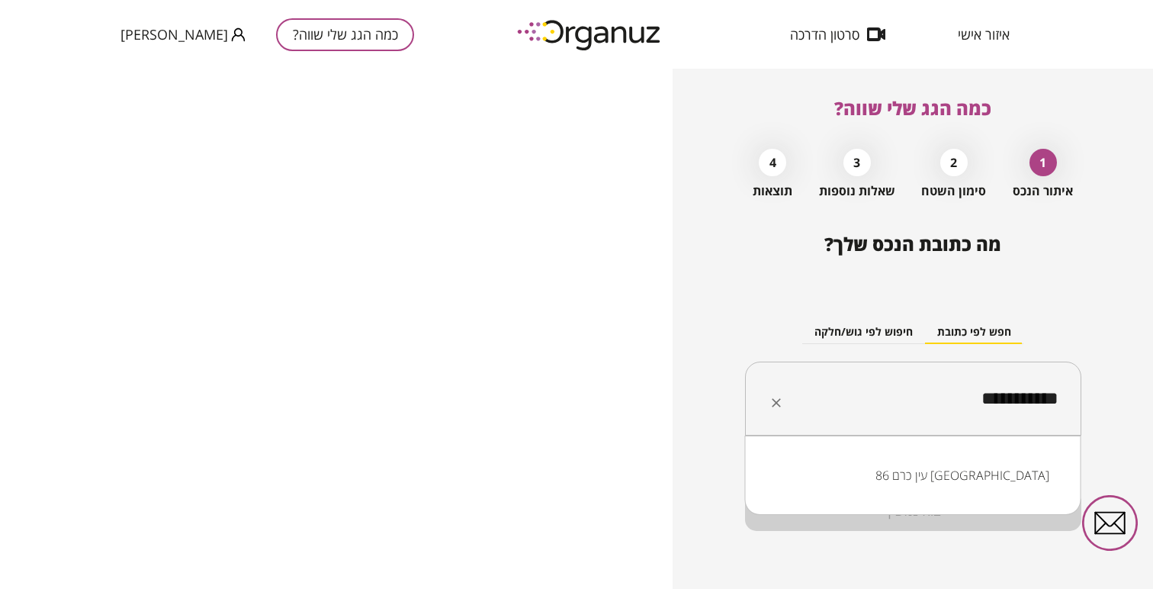
click at [942, 384] on input "**********" at bounding box center [919, 399] width 288 height 38
click at [949, 469] on li "עין כרם 86 [GEOGRAPHIC_DATA]" at bounding box center [913, 474] width 297 height 27
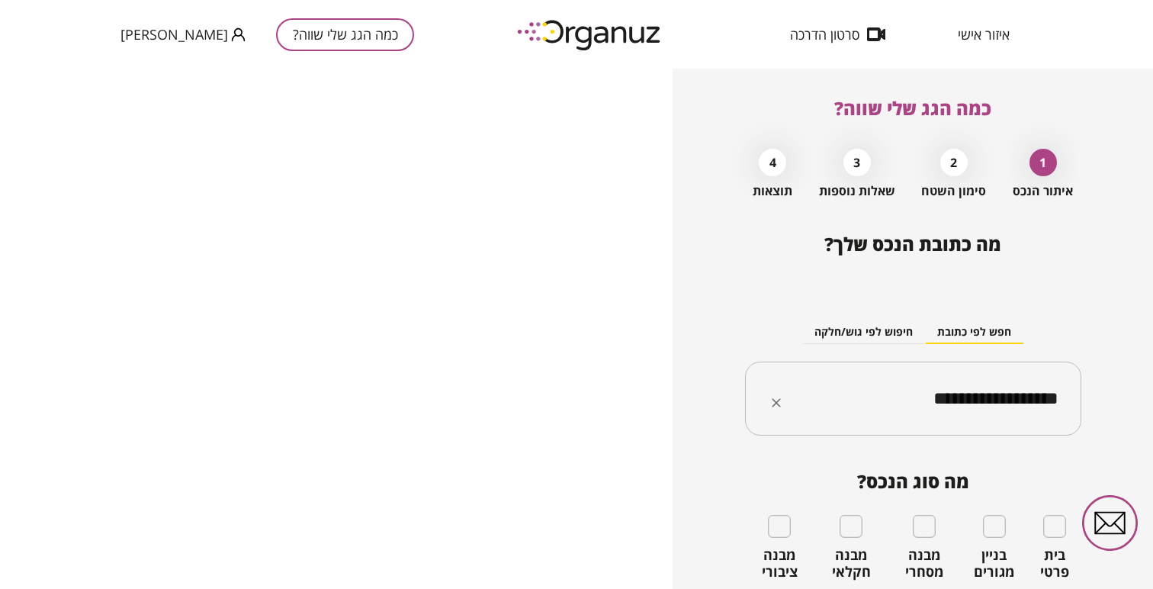
click at [993, 397] on input "**********" at bounding box center [919, 399] width 288 height 38
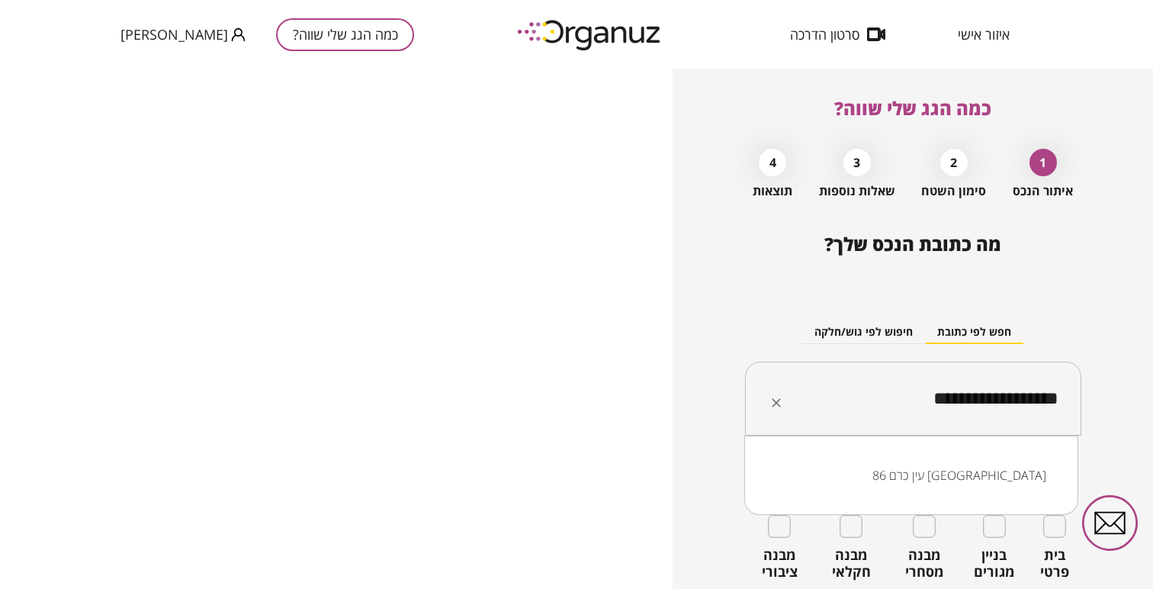
click at [993, 397] on input "**********" at bounding box center [919, 399] width 288 height 38
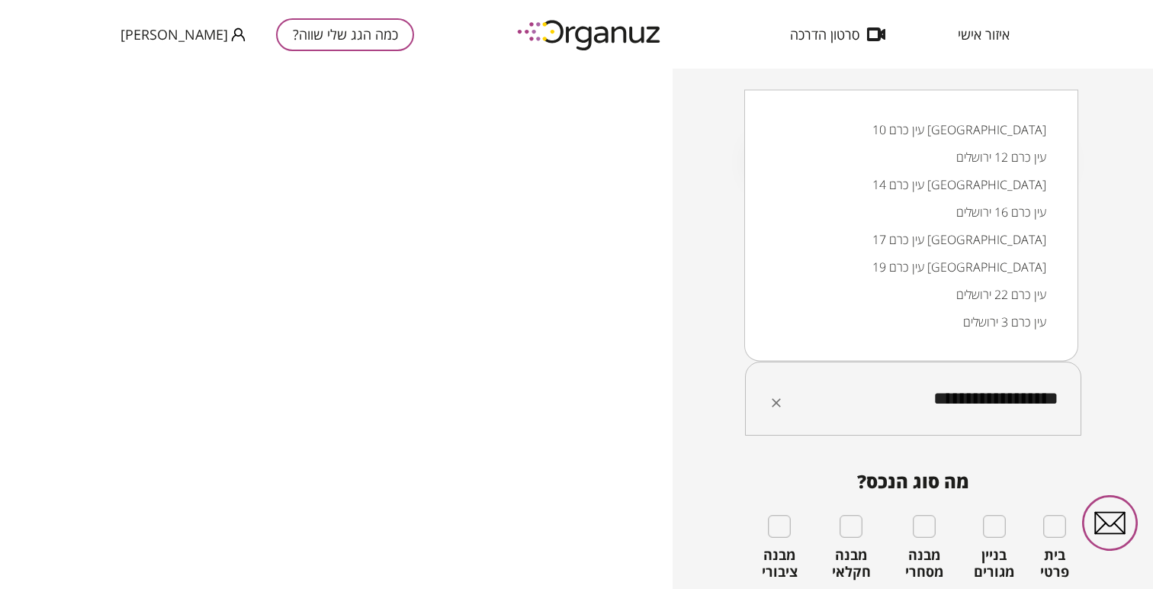
type input "**********"
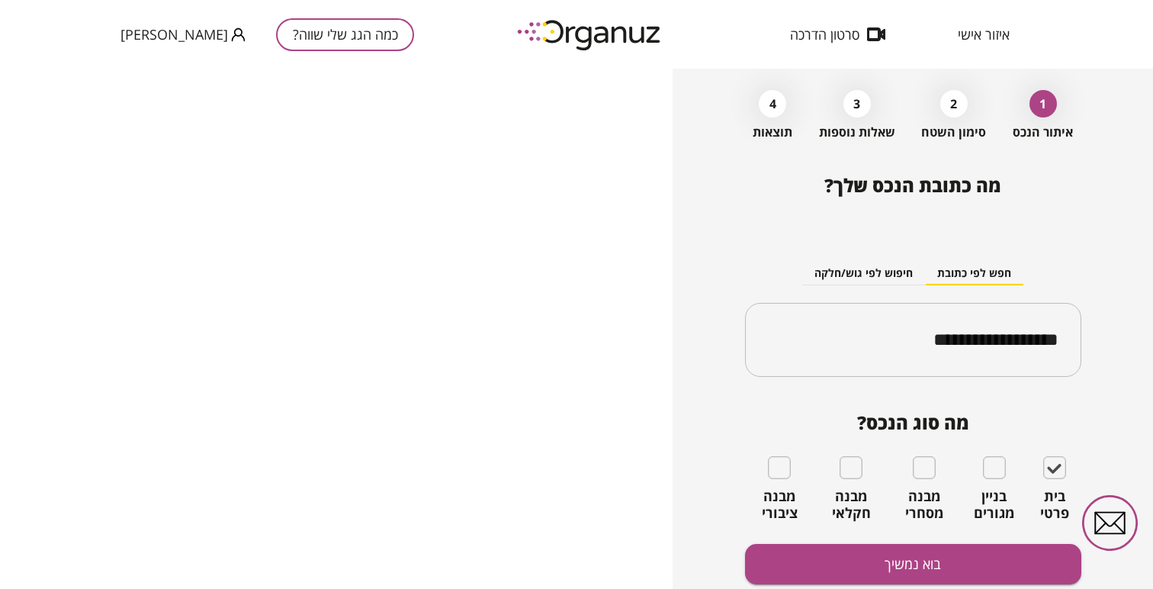
scroll to position [72, 0]
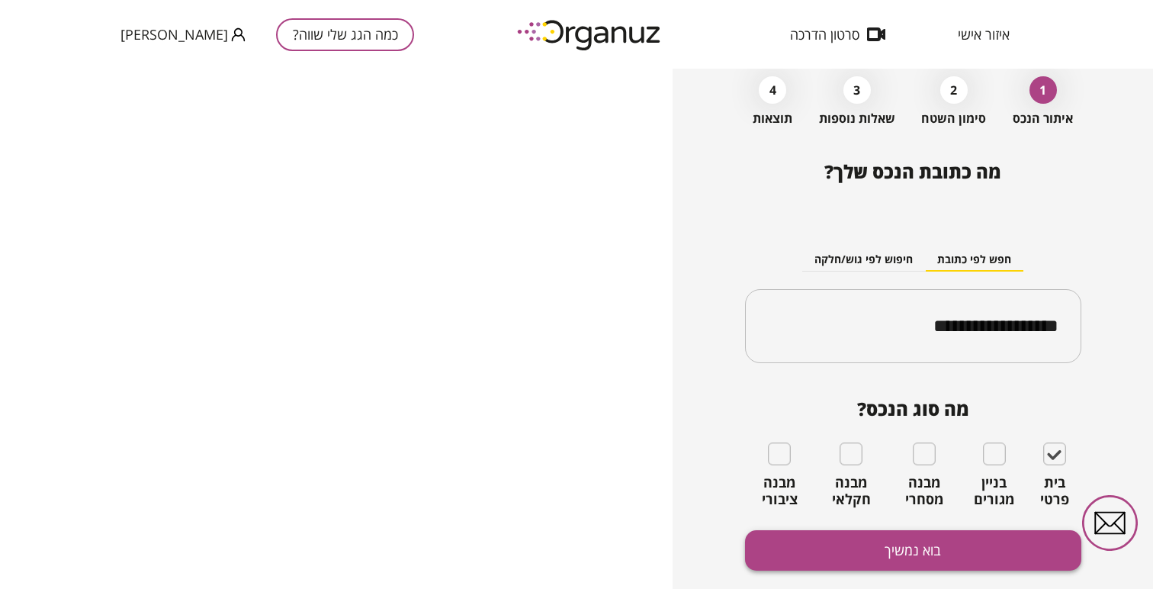
click at [988, 537] on button "בוא נמשיך" at bounding box center [913, 550] width 336 height 40
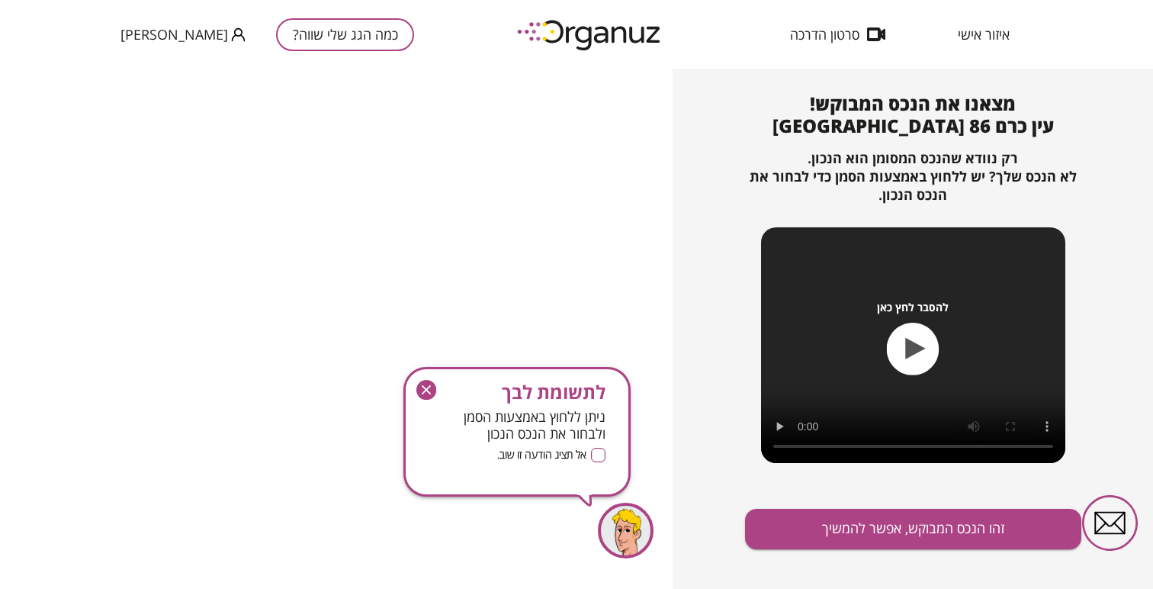
scroll to position [158, 0]
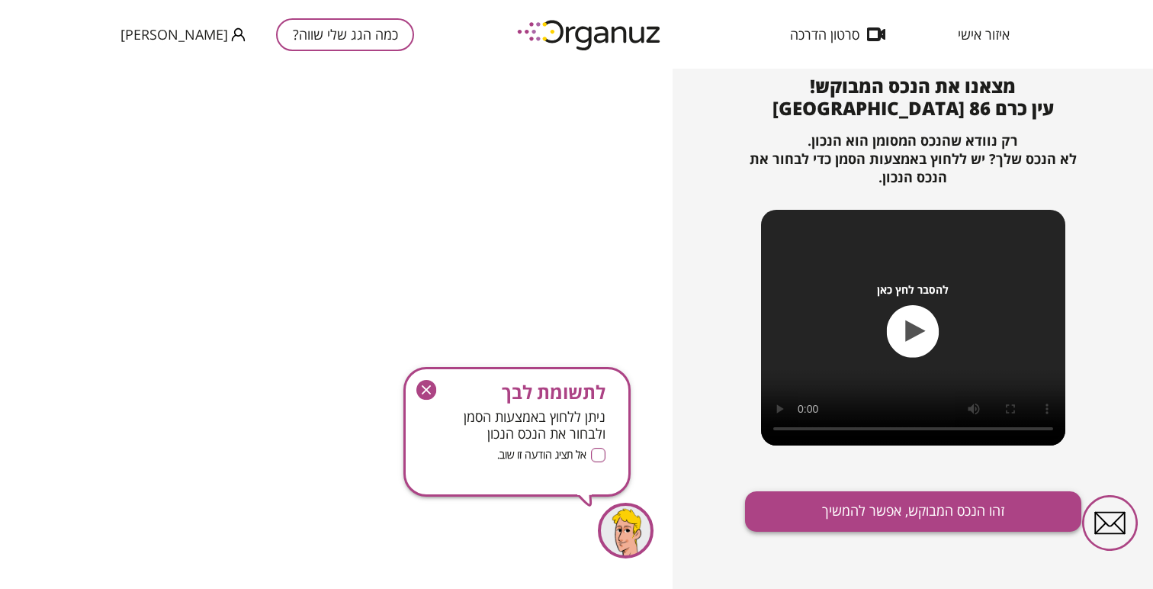
click at [834, 508] on button "זהו הנכס המבוקש, אפשר להמשיך" at bounding box center [913, 511] width 336 height 40
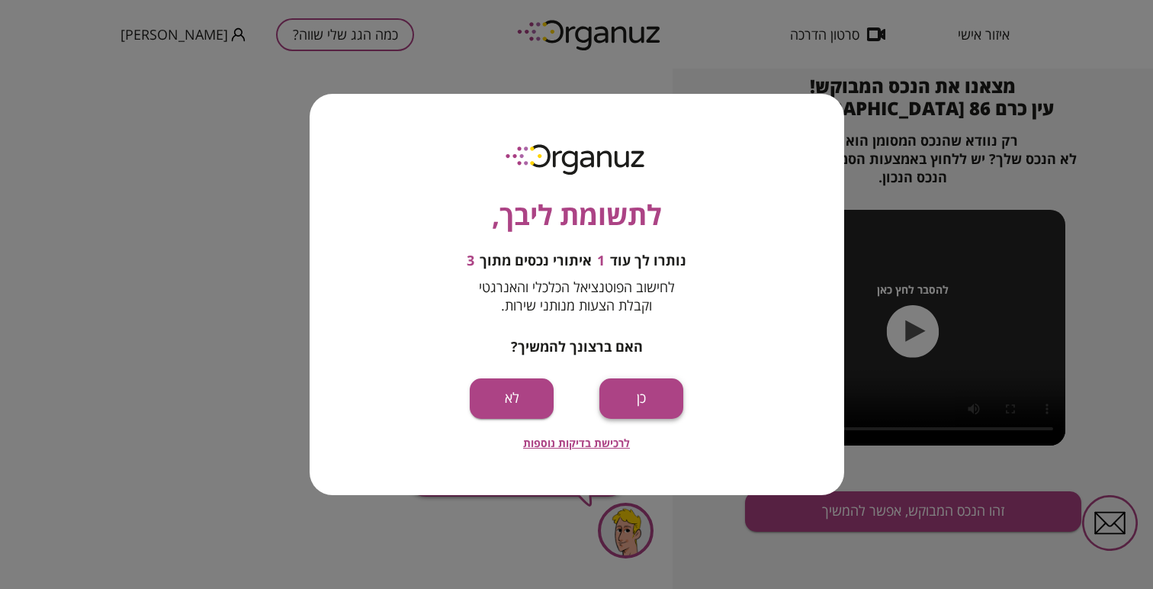
click at [648, 402] on button "כן" at bounding box center [642, 398] width 84 height 40
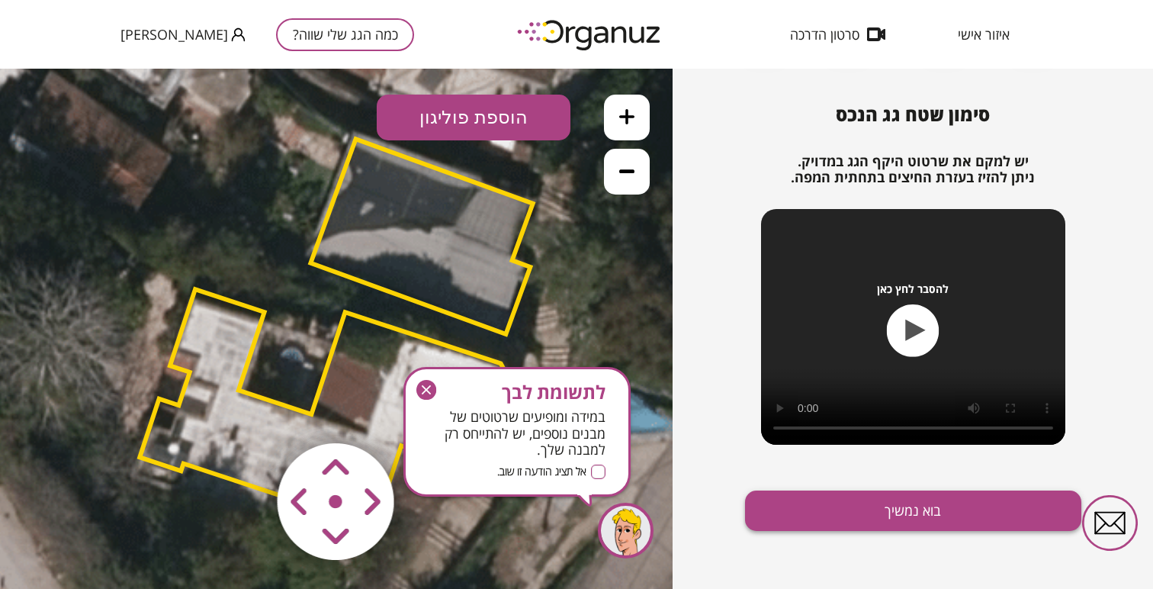
click at [797, 509] on button "בוא נמשיך" at bounding box center [913, 510] width 336 height 40
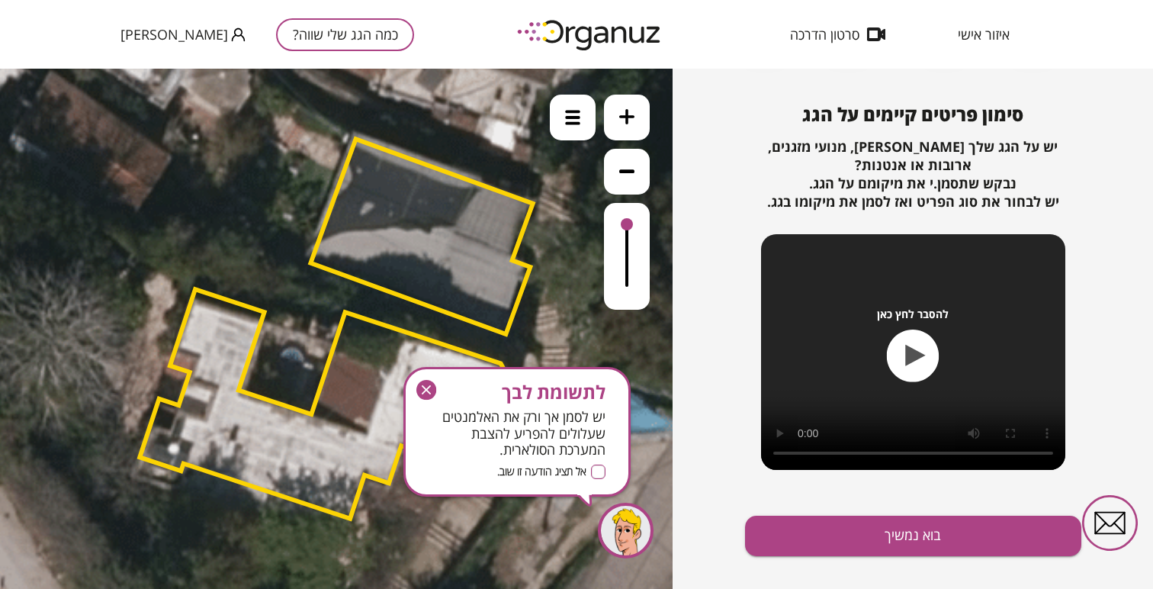
scroll to position [154, 0]
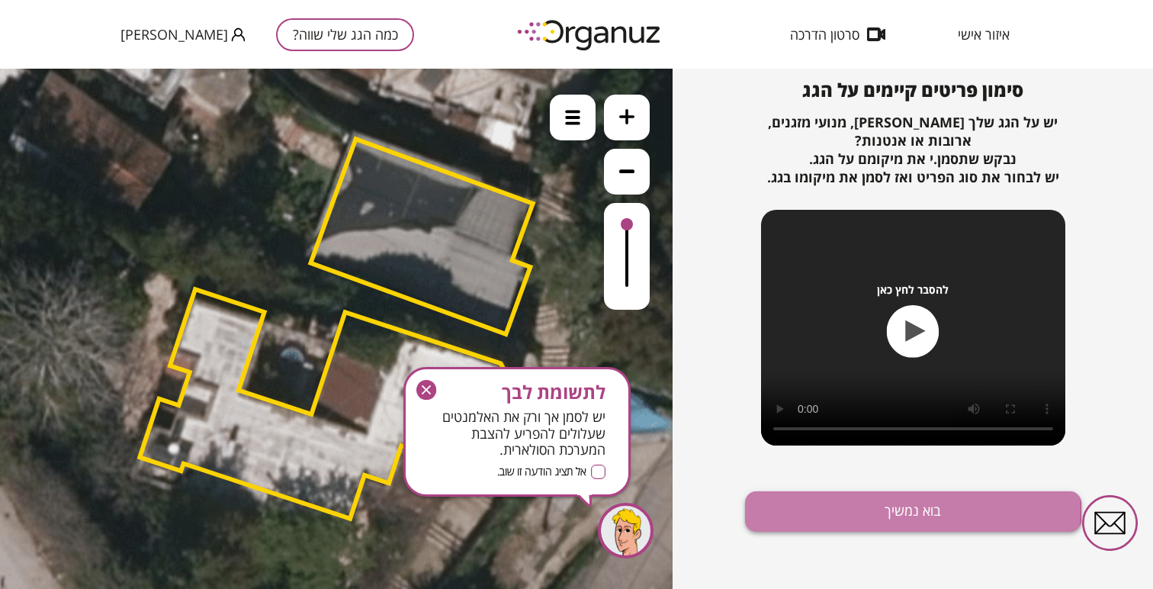
click at [762, 508] on button "בוא נמשיך" at bounding box center [913, 511] width 336 height 40
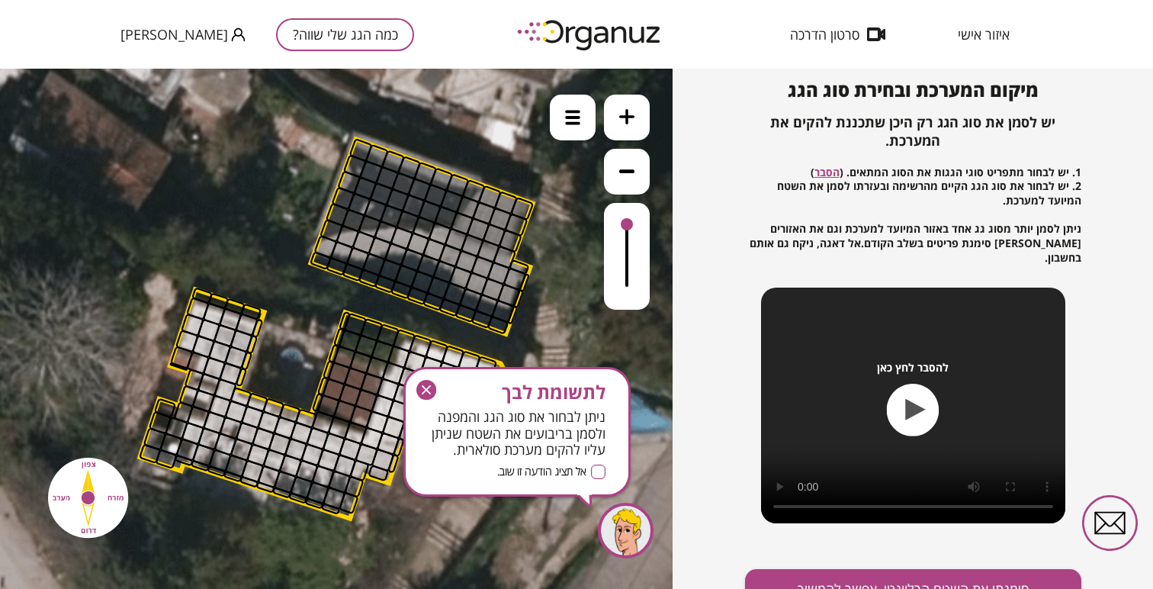
scroll to position [164, 0]
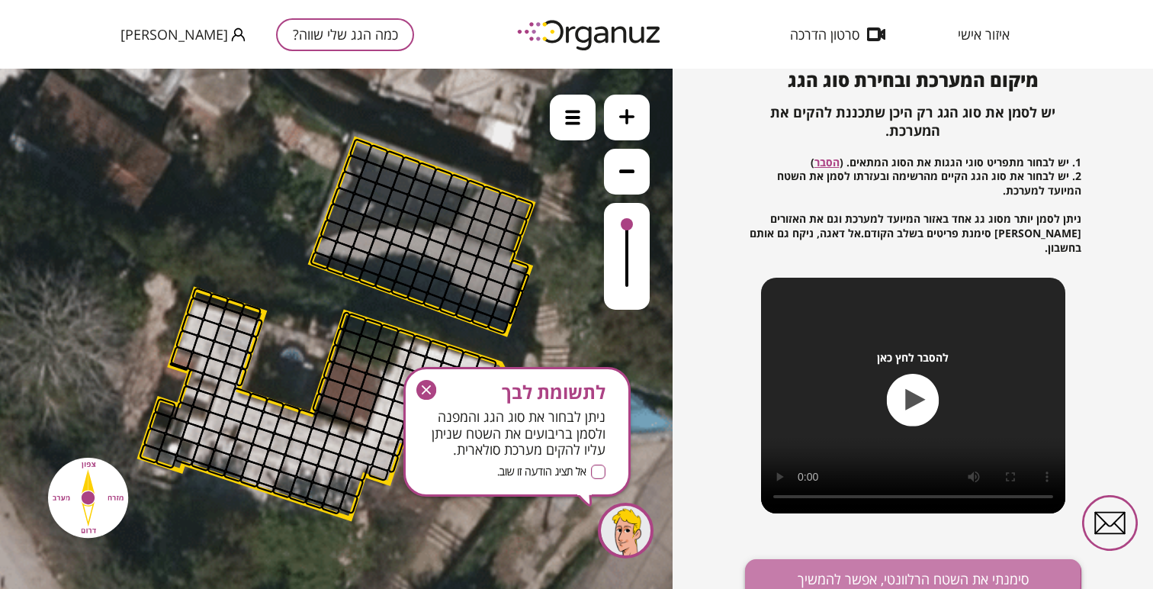
click at [774, 561] on button "סימנתי את השטח הרלוונטי, אפשר להמשיך" at bounding box center [913, 579] width 336 height 40
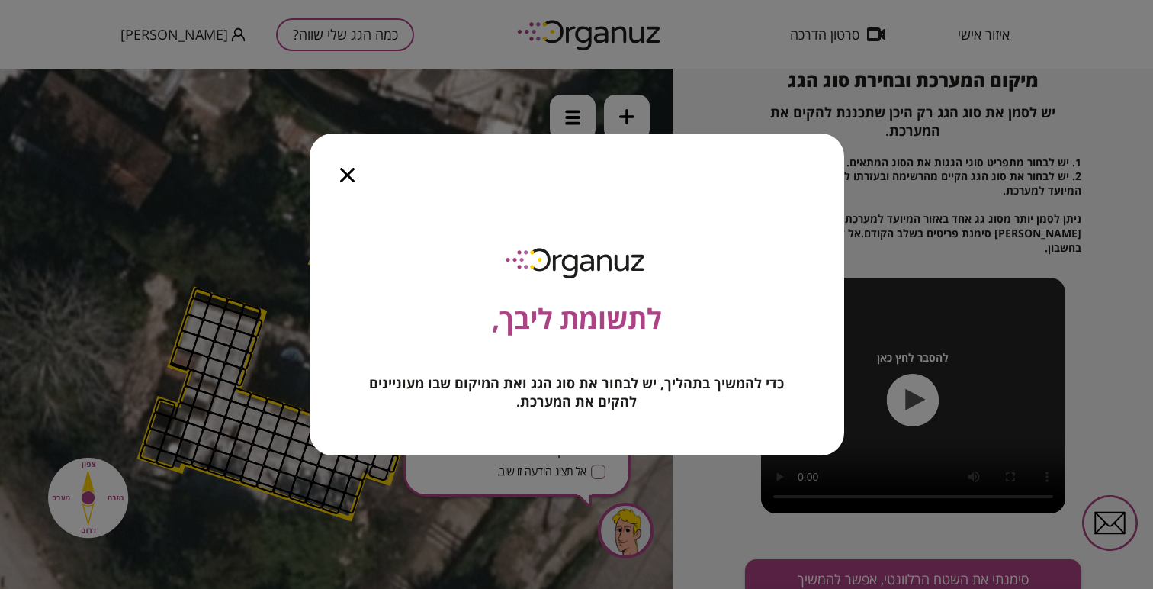
click at [348, 172] on icon "button" at bounding box center [347, 175] width 14 height 14
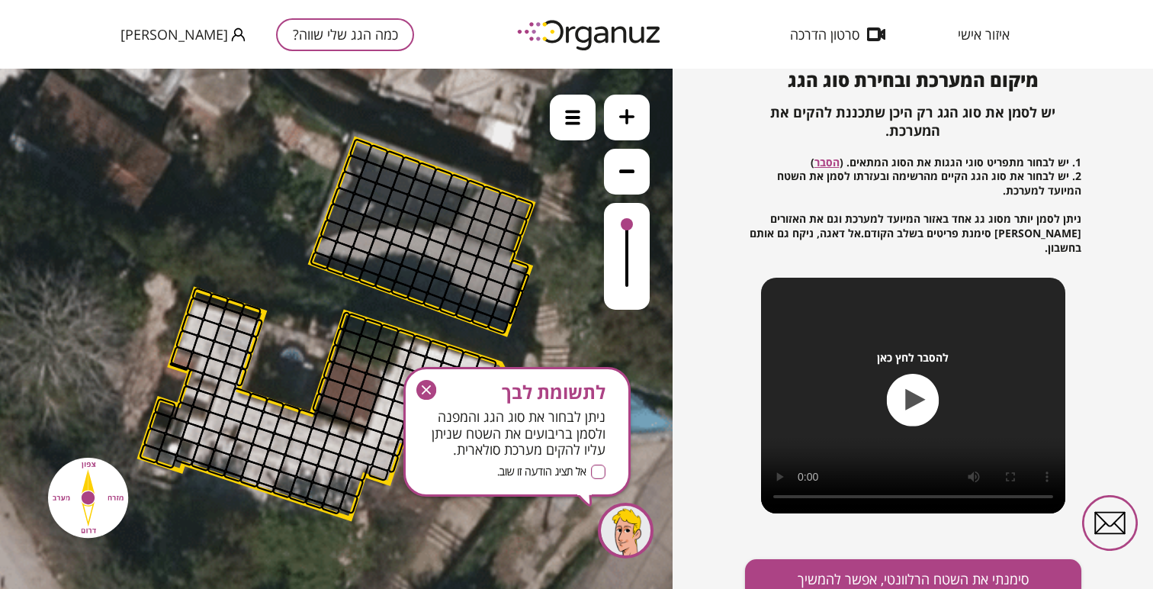
click at [203, 327] on div at bounding box center [209, 330] width 24 height 24
drag, startPoint x: 198, startPoint y: 311, endPoint x: 208, endPoint y: 320, distance: 13.6
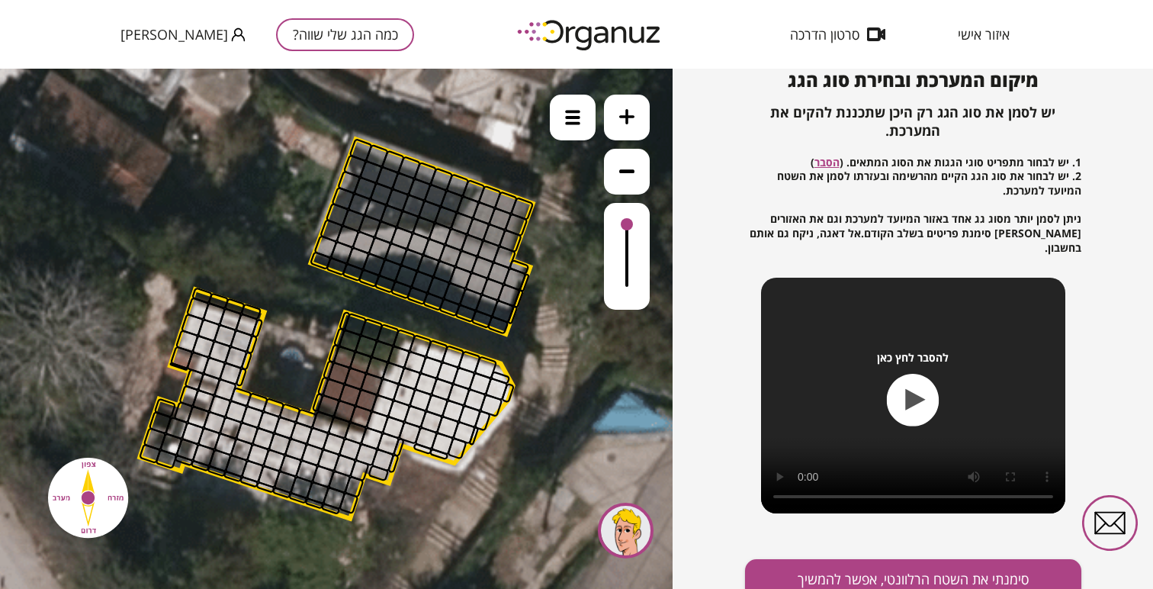
click at [488, 378] on div at bounding box center [480, 383] width 24 height 24
click at [487, 381] on div at bounding box center [480, 383] width 24 height 24
click at [484, 387] on div at bounding box center [480, 383] width 24 height 24
click at [340, 451] on div at bounding box center [351, 449] width 24 height 24
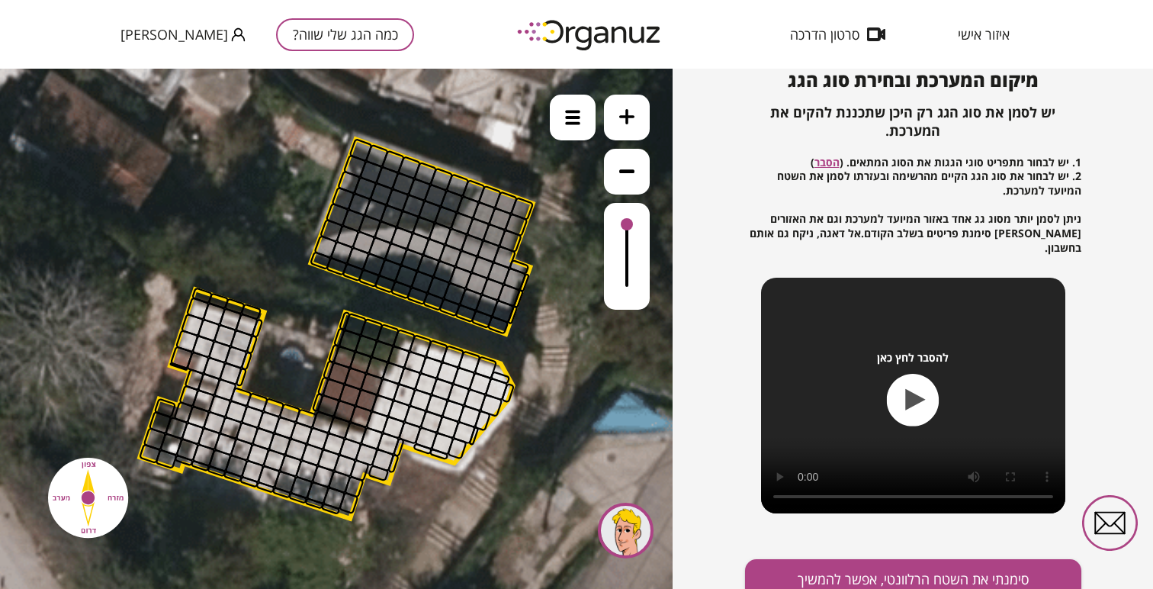
click at [304, 450] on div at bounding box center [313, 455] width 24 height 24
click at [301, 450] on div at bounding box center [296, 450] width 24 height 24
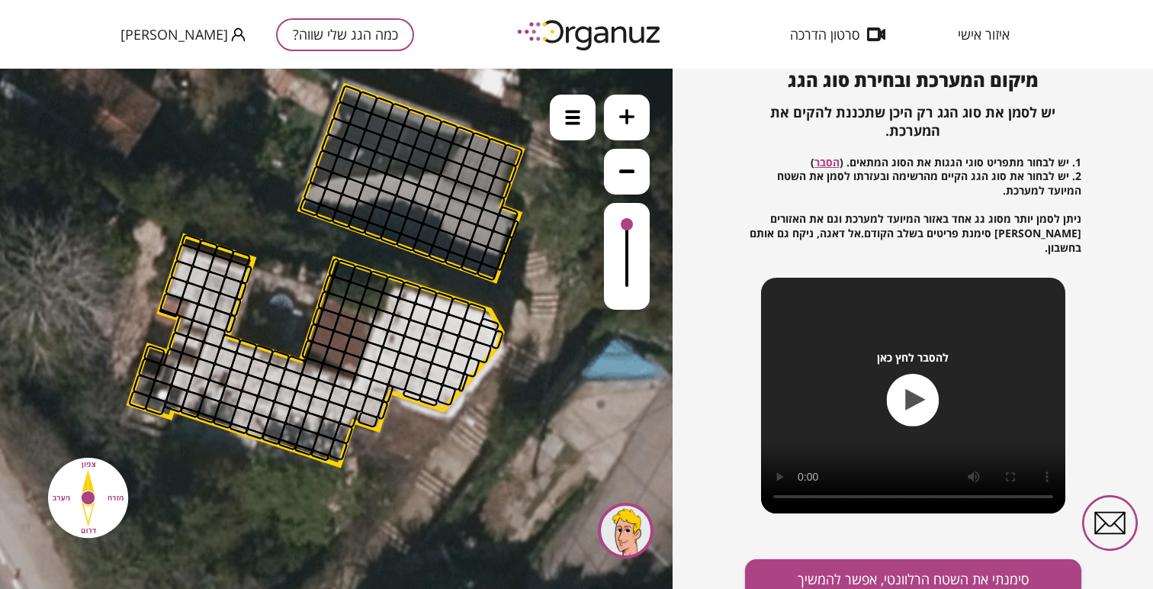
drag, startPoint x: 472, startPoint y: 467, endPoint x: 461, endPoint y: 413, distance: 54.4
click at [461, 413] on icon at bounding box center [321, 269] width 1236 height 1236
drag, startPoint x: 445, startPoint y: 227, endPoint x: 445, endPoint y: 256, distance: 29.0
click at [563, 130] on div at bounding box center [573, 118] width 46 height 46
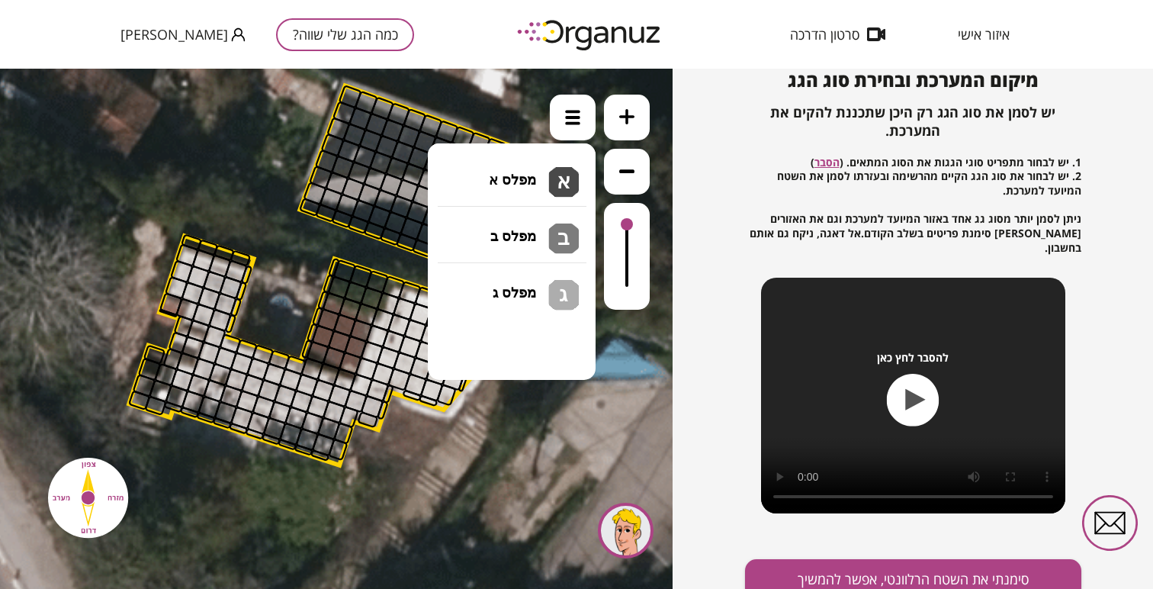
click at [565, 166] on li "גג בטון שטוח מפלס א א מפלס ב ב מפלס ג ג" at bounding box center [512, 171] width 160 height 49
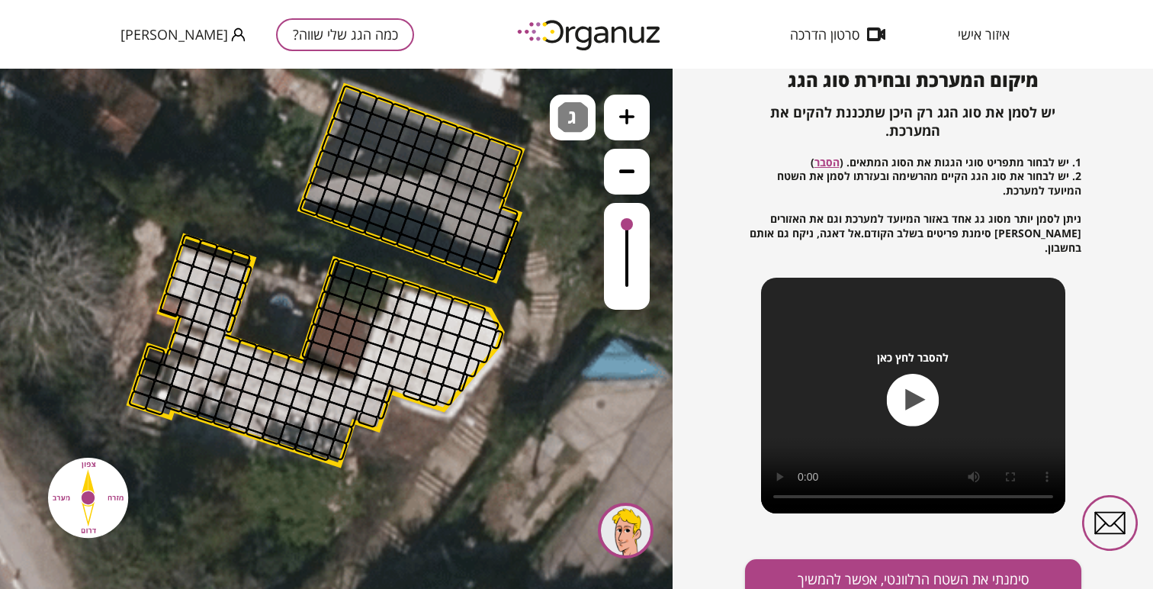
click at [489, 295] on div ".st0 { fill: #FFFFFF; } 10" at bounding box center [336, 329] width 673 height 520
click at [430, 318] on div at bounding box center [437, 319] width 24 height 24
click at [425, 318] on div at bounding box center [421, 314] width 24 height 24
click at [403, 317] on div at bounding box center [399, 325] width 24 height 24
click at [406, 311] on div at bounding box center [405, 309] width 24 height 24
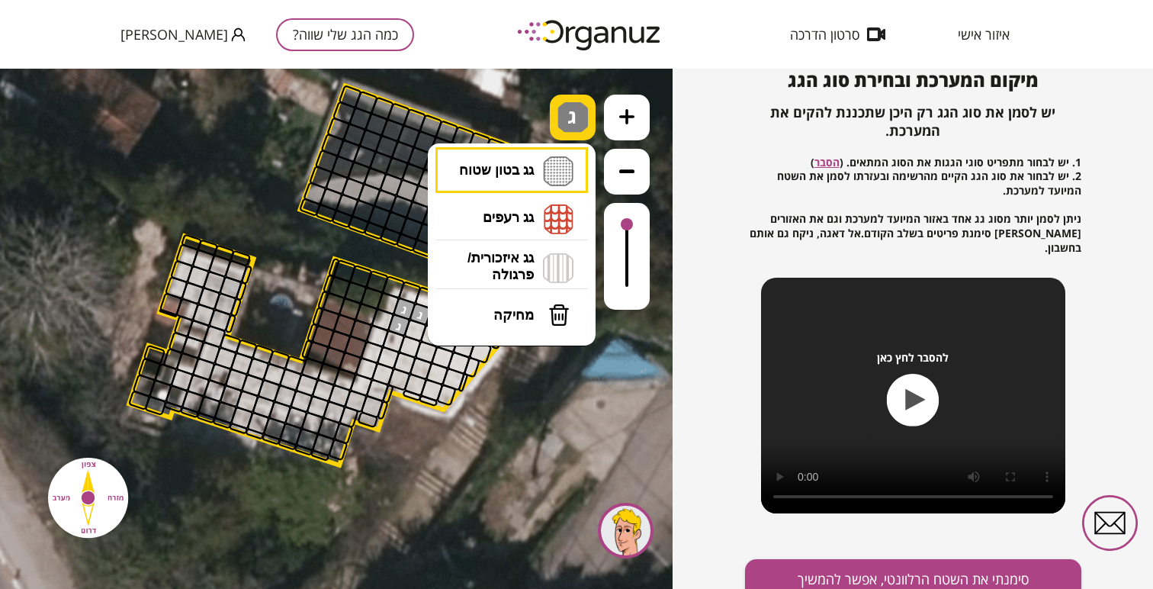
click at [564, 124] on img at bounding box center [573, 117] width 31 height 31
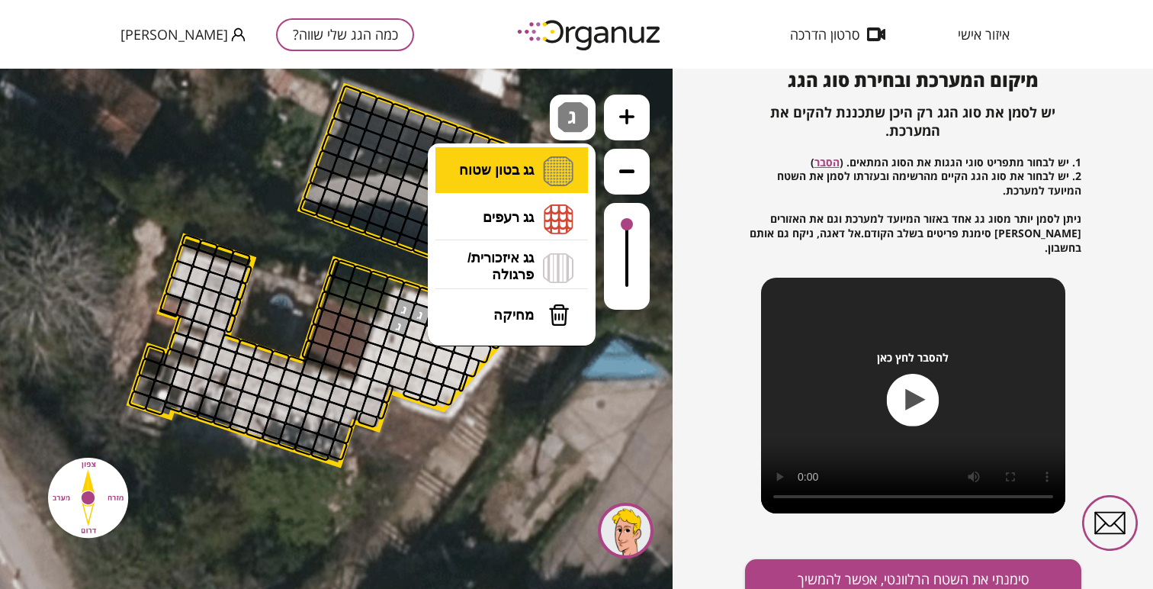
click at [551, 180] on li "גג בטון שטוח מפלס א א מפלס ב ב מפלס ג ג" at bounding box center [512, 170] width 160 height 47
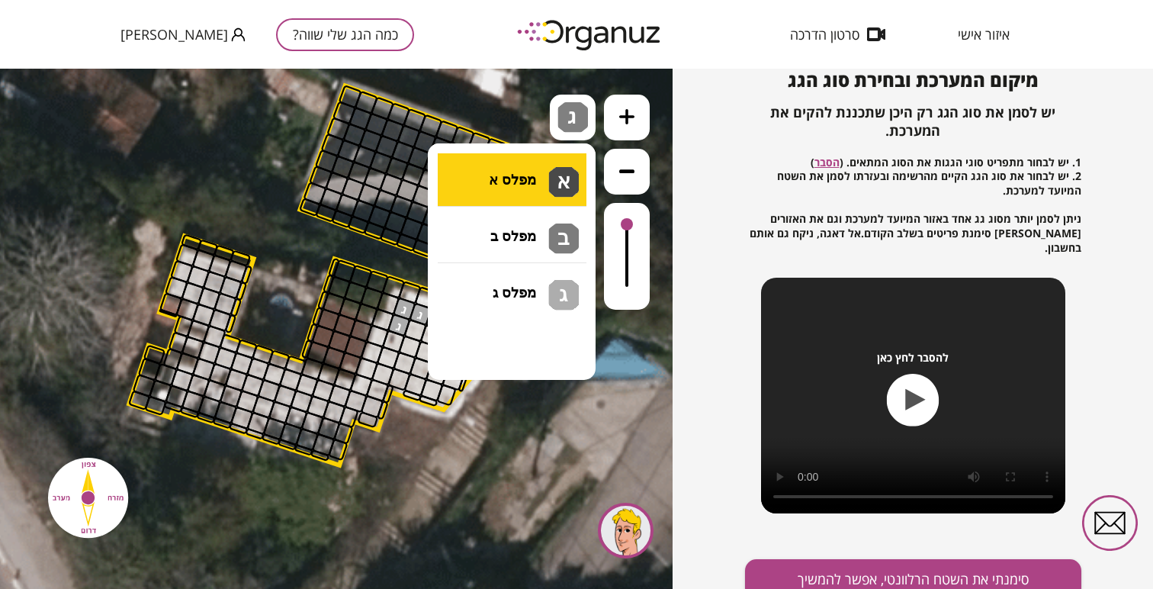
click at [549, 185] on div ".st0 { fill: #FFFFFF; } 10" at bounding box center [336, 329] width 673 height 520
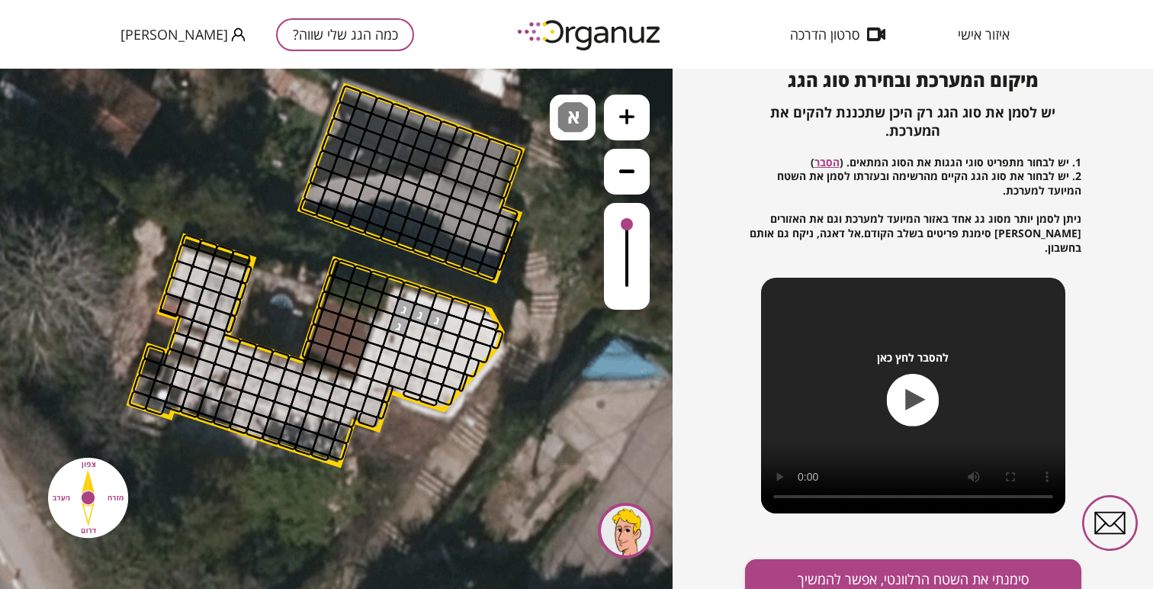
click at [404, 308] on div at bounding box center [405, 309] width 24 height 24
click at [422, 309] on div at bounding box center [421, 314] width 24 height 24
click at [430, 314] on div at bounding box center [437, 319] width 24 height 24
click at [402, 325] on div at bounding box center [399, 325] width 24 height 24
drag, startPoint x: 399, startPoint y: 294, endPoint x: 474, endPoint y: 313, distance: 77.1
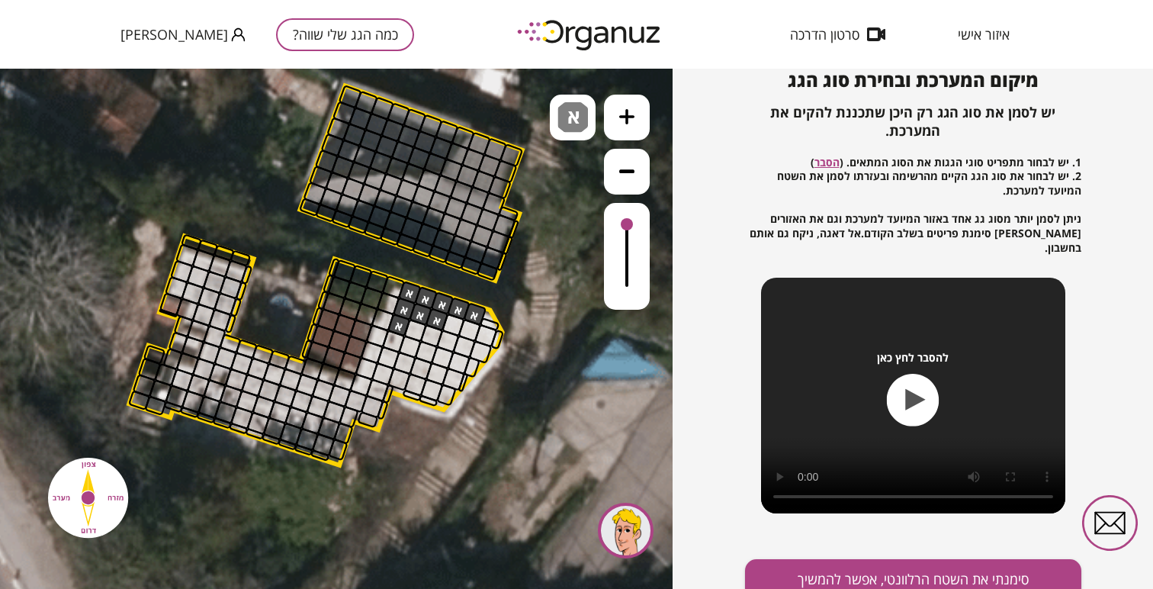
drag, startPoint x: 486, startPoint y: 333, endPoint x: 458, endPoint y: 331, distance: 27.5
click at [488, 326] on div at bounding box center [486, 335] width 24 height 24
click at [495, 338] on div at bounding box center [497, 339] width 14 height 21
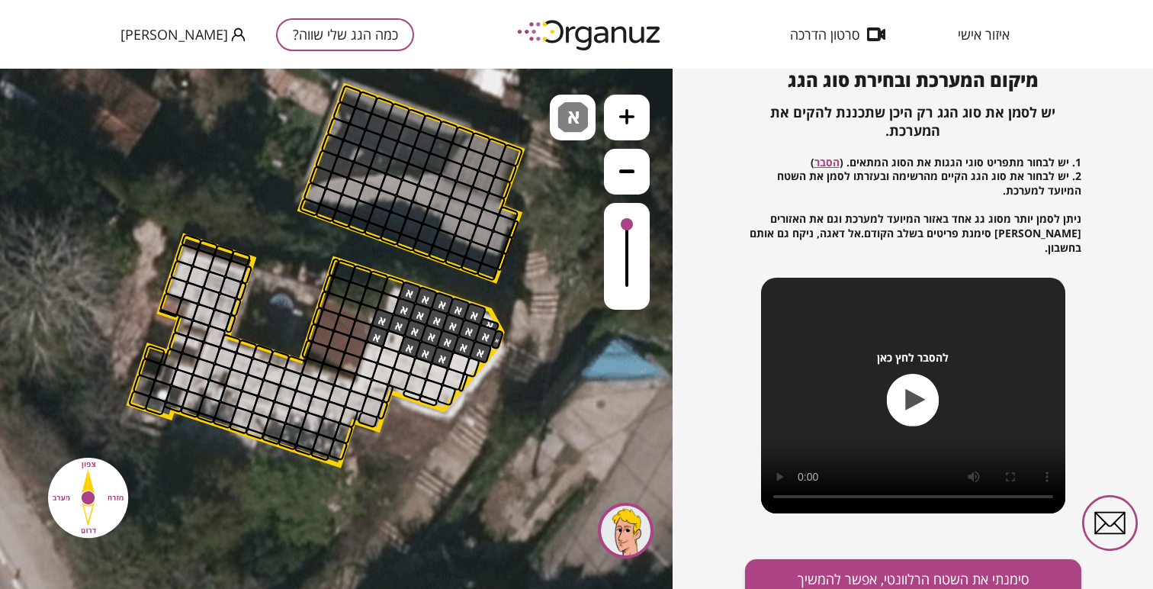
drag, startPoint x: 484, startPoint y: 348, endPoint x: 385, endPoint y: 329, distance: 100.8
click at [390, 342] on div at bounding box center [394, 341] width 24 height 24
click at [390, 303] on div at bounding box center [388, 303] width 24 height 24
click at [391, 295] on div at bounding box center [388, 303] width 24 height 24
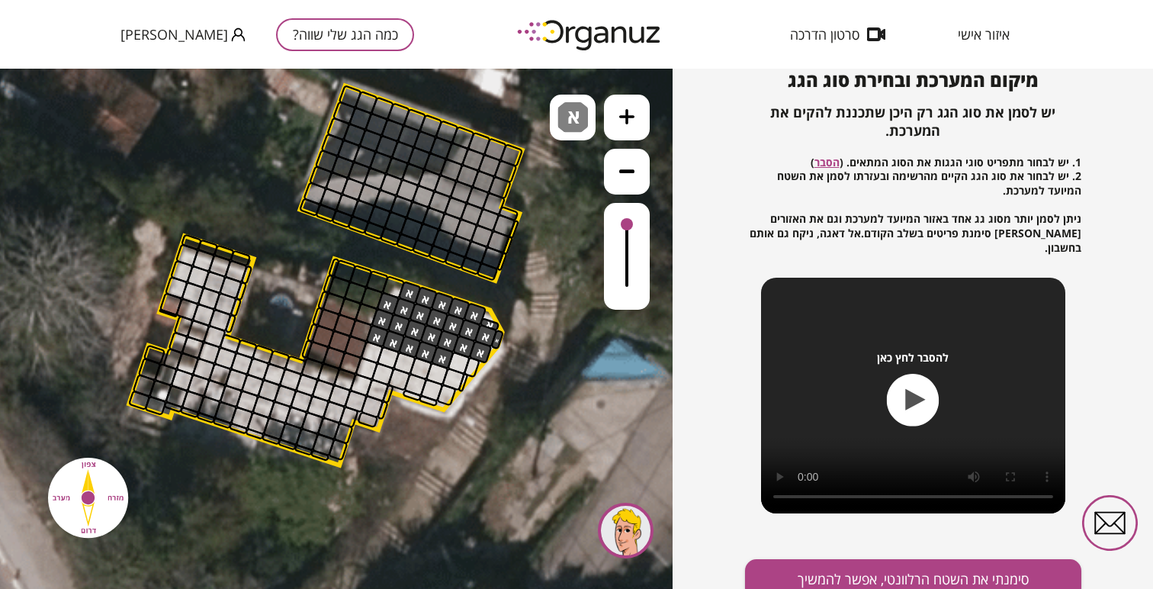
click at [466, 362] on div at bounding box center [459, 363] width 24 height 24
click at [470, 365] on div at bounding box center [472, 366] width 18 height 21
drag, startPoint x: 462, startPoint y: 382, endPoint x: 418, endPoint y: 366, distance: 47.0
click at [445, 397] on div at bounding box center [446, 395] width 21 height 23
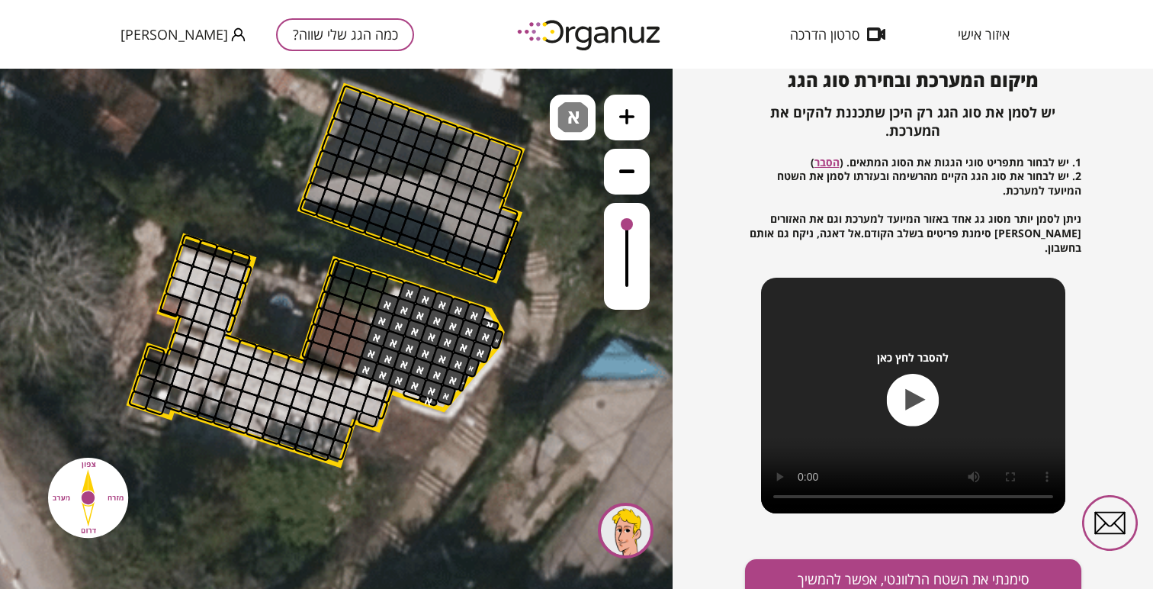
drag, startPoint x: 429, startPoint y: 402, endPoint x: 396, endPoint y: 394, distance: 34.6
click at [396, 394] on div ".st0 { fill: #FFFFFF; }" at bounding box center [321, 269] width 1236 height 1236
click at [407, 394] on div at bounding box center [412, 395] width 20 height 12
drag, startPoint x: 378, startPoint y: 390, endPoint x: 362, endPoint y: 390, distance: 15.3
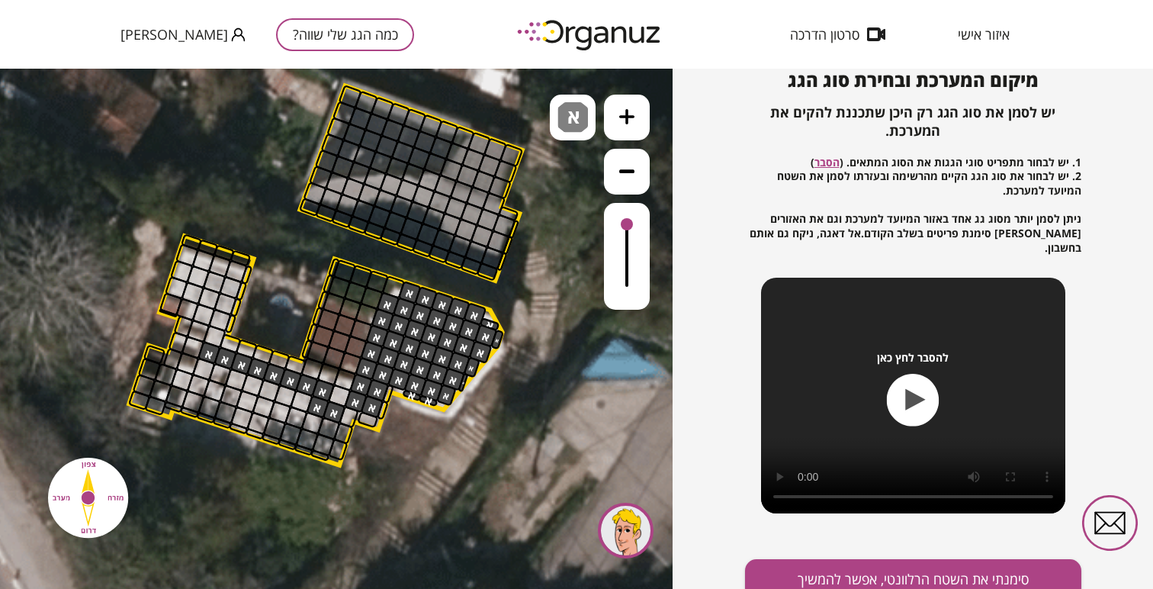
drag, startPoint x: 371, startPoint y: 406, endPoint x: 215, endPoint y: 353, distance: 164.3
click at [339, 401] on div at bounding box center [340, 396] width 24 height 24
drag, startPoint x: 341, startPoint y: 386, endPoint x: 276, endPoint y: 374, distance: 65.8
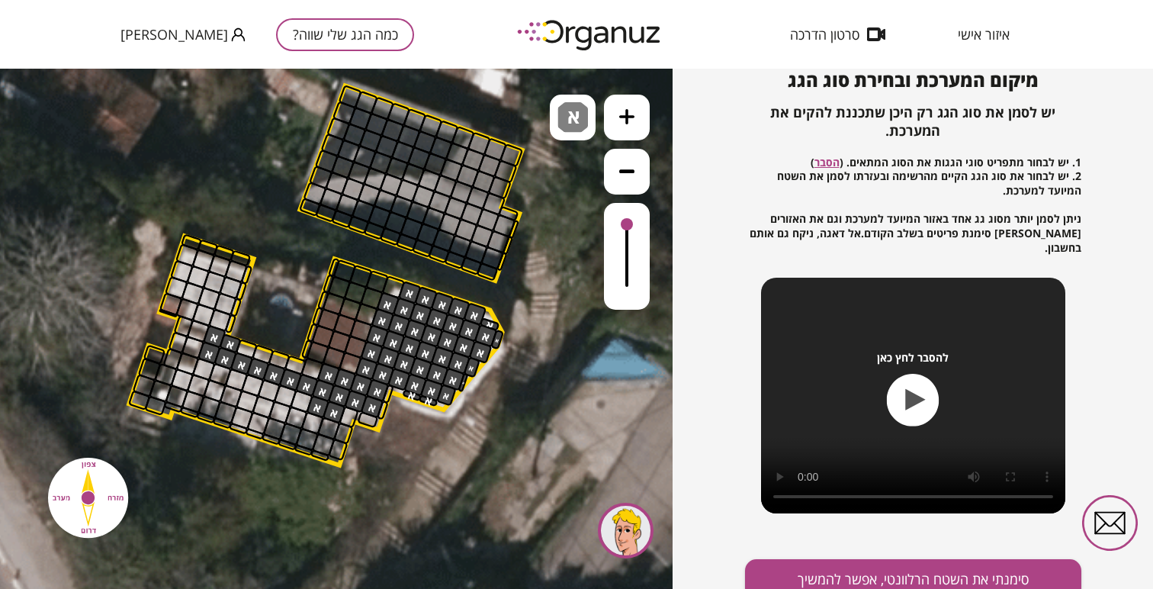
drag, startPoint x: 342, startPoint y: 379, endPoint x: 219, endPoint y: 339, distance: 130.0
drag, startPoint x: 249, startPoint y: 349, endPoint x: 310, endPoint y: 360, distance: 62.1
click at [317, 355] on div at bounding box center [318, 352] width 24 height 24
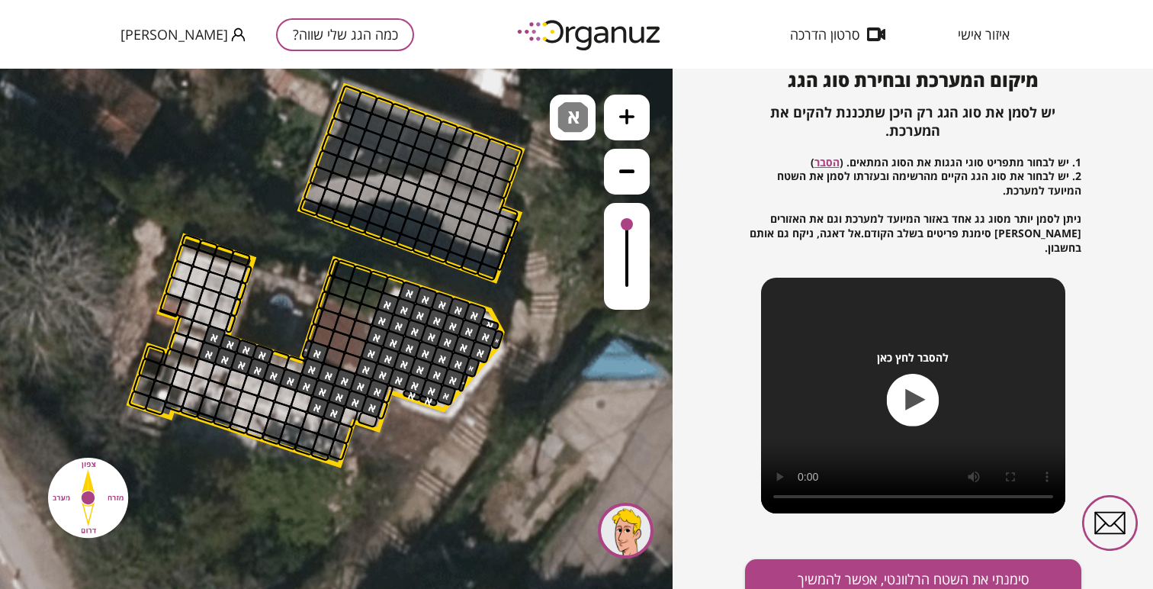
click at [308, 353] on div at bounding box center [318, 352] width 24 height 24
click at [323, 352] on div at bounding box center [318, 352] width 24 height 24
click at [305, 351] on div at bounding box center [307, 349] width 12 height 20
click at [314, 351] on div at bounding box center [318, 352] width 24 height 24
click at [299, 362] on div at bounding box center [295, 365] width 23 height 21
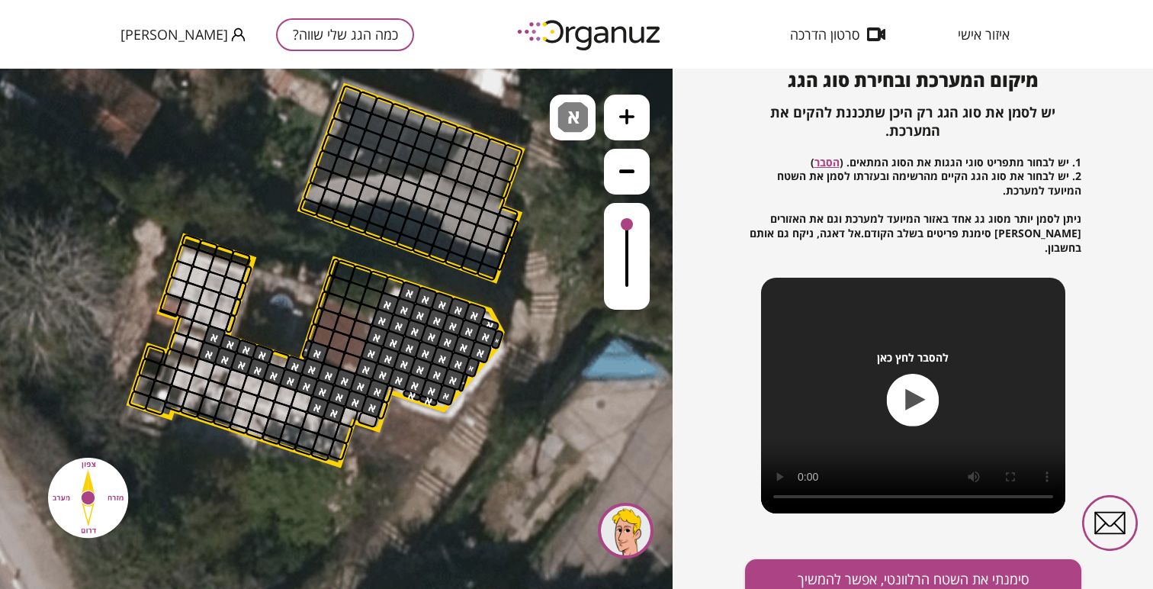
click at [281, 358] on div at bounding box center [279, 359] width 23 height 21
click at [349, 414] on div at bounding box center [349, 417] width 21 height 23
drag, startPoint x: 302, startPoint y: 404, endPoint x: 264, endPoint y: 390, distance: 40.8
click at [245, 419] on div at bounding box center [242, 418] width 24 height 24
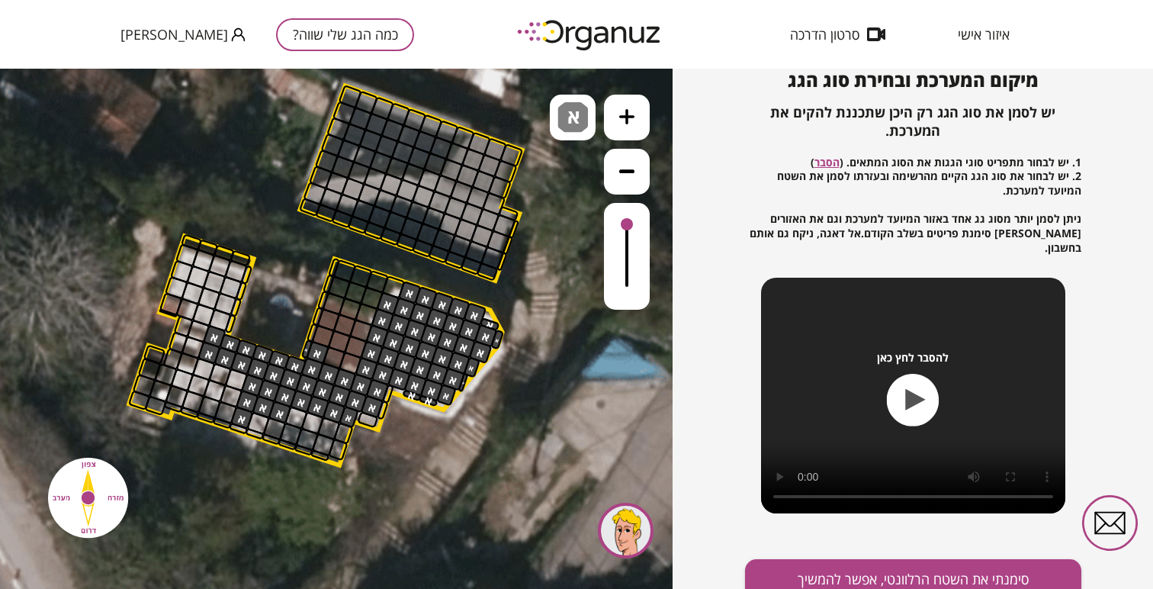
click at [249, 419] on div at bounding box center [258, 423] width 24 height 24
click at [236, 379] on div at bounding box center [236, 380] width 24 height 24
click at [211, 375] on div at bounding box center [220, 374] width 24 height 24
click at [210, 374] on div at bounding box center [220, 374] width 24 height 24
click at [202, 372] on div at bounding box center [204, 369] width 24 height 24
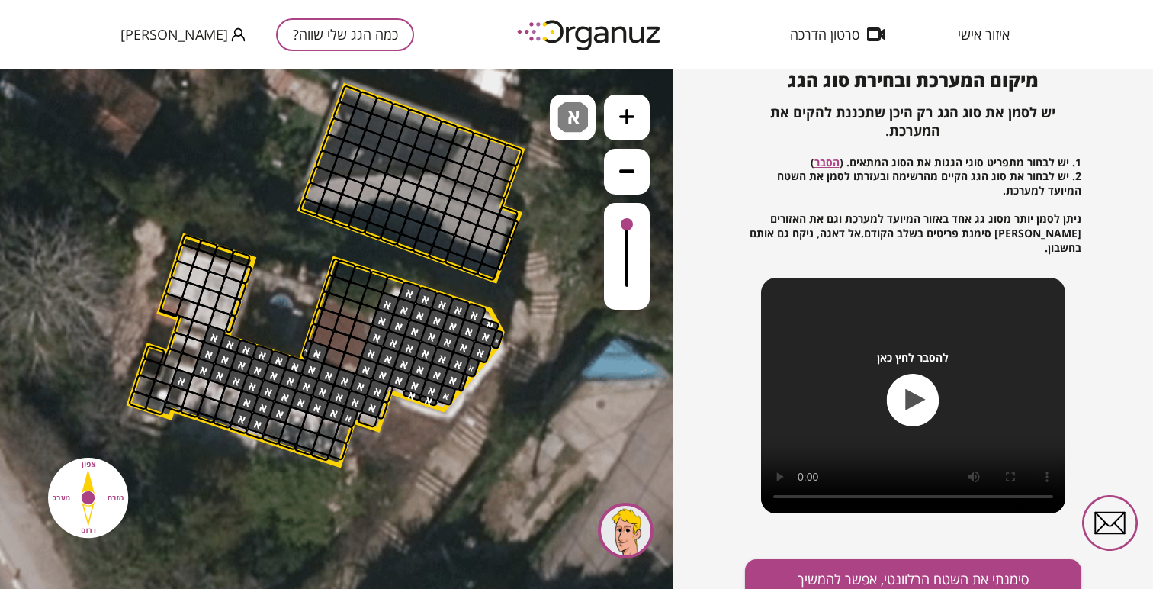
click at [189, 377] on div at bounding box center [182, 380] width 24 height 24
drag, startPoint x: 226, startPoint y: 319, endPoint x: 208, endPoint y: 285, distance: 37.9
click at [178, 288] on div at bounding box center [177, 288] width 24 height 24
click at [205, 317] on div at bounding box center [203, 315] width 24 height 24
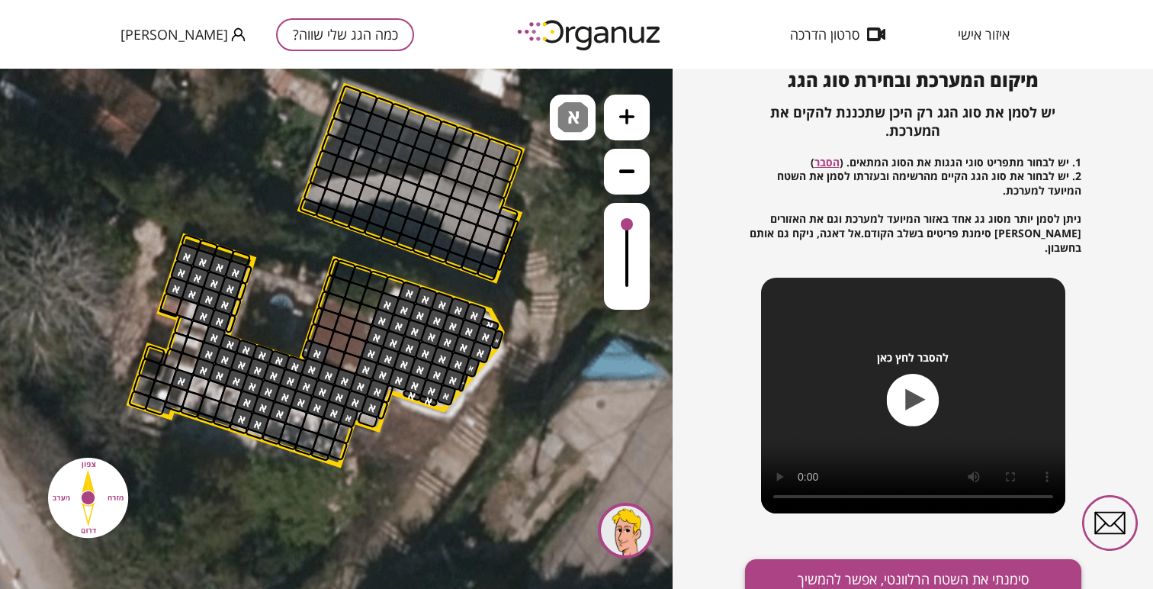
click at [769, 565] on button "סימנתי את השטח הרלוונטי, אפשר להמשיך" at bounding box center [913, 579] width 336 height 40
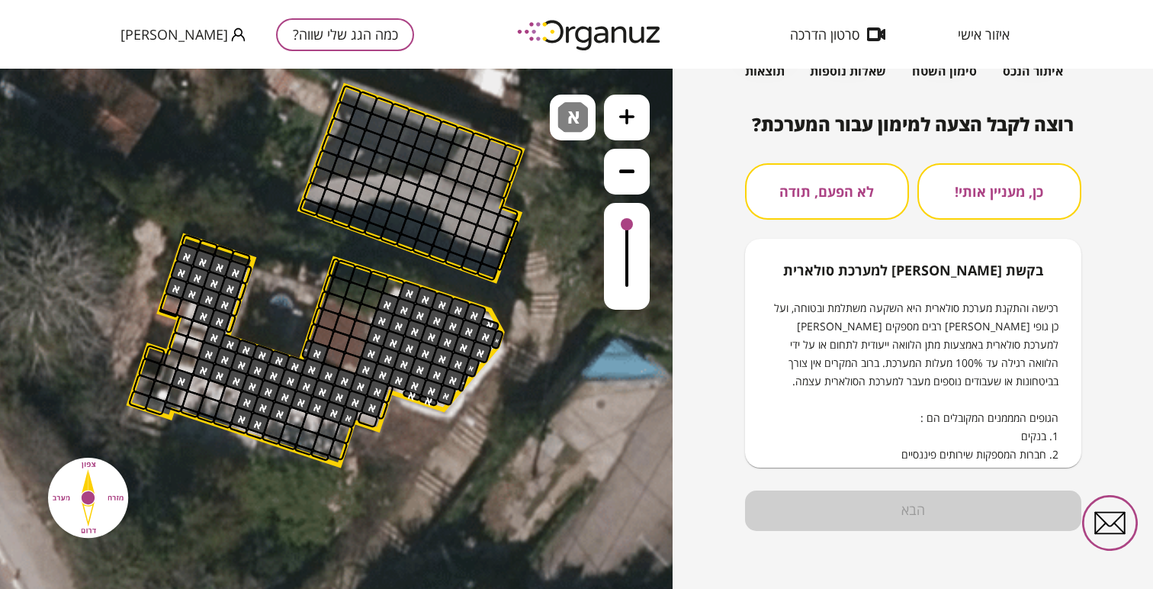
scroll to position [119, 0]
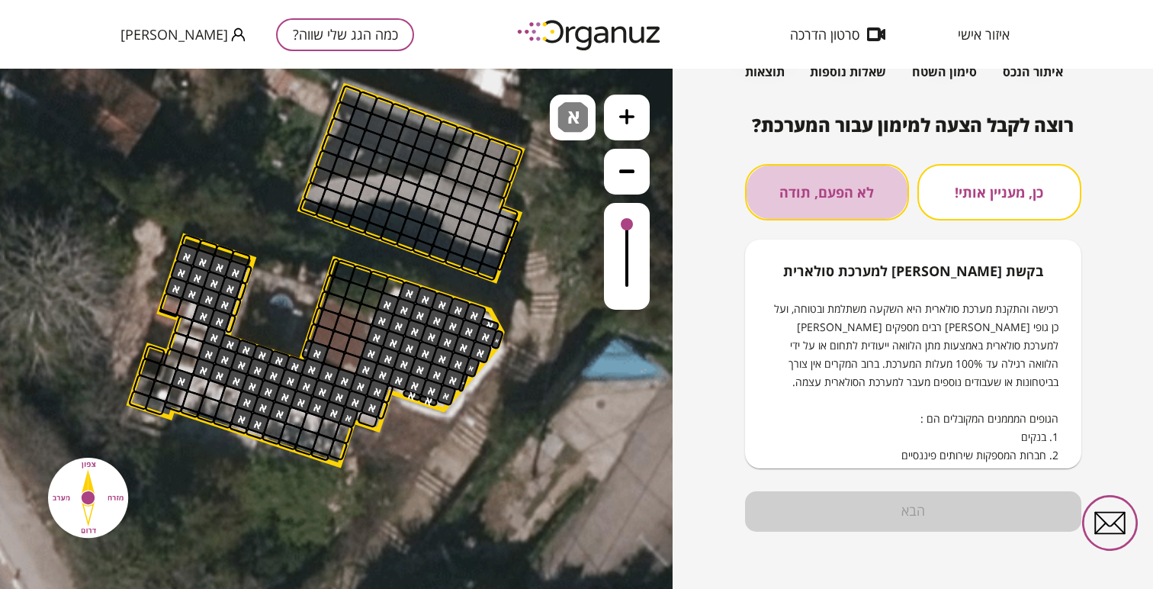
click at [844, 202] on button "לא הפעם, תודה" at bounding box center [827, 192] width 164 height 56
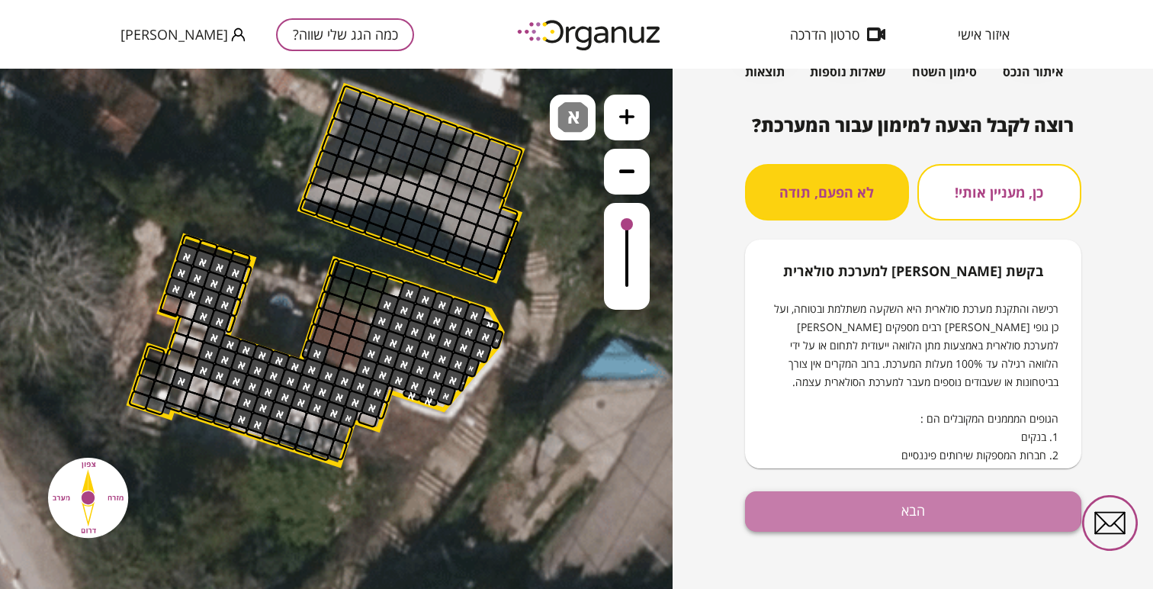
click at [892, 506] on button "הבא" at bounding box center [913, 511] width 336 height 40
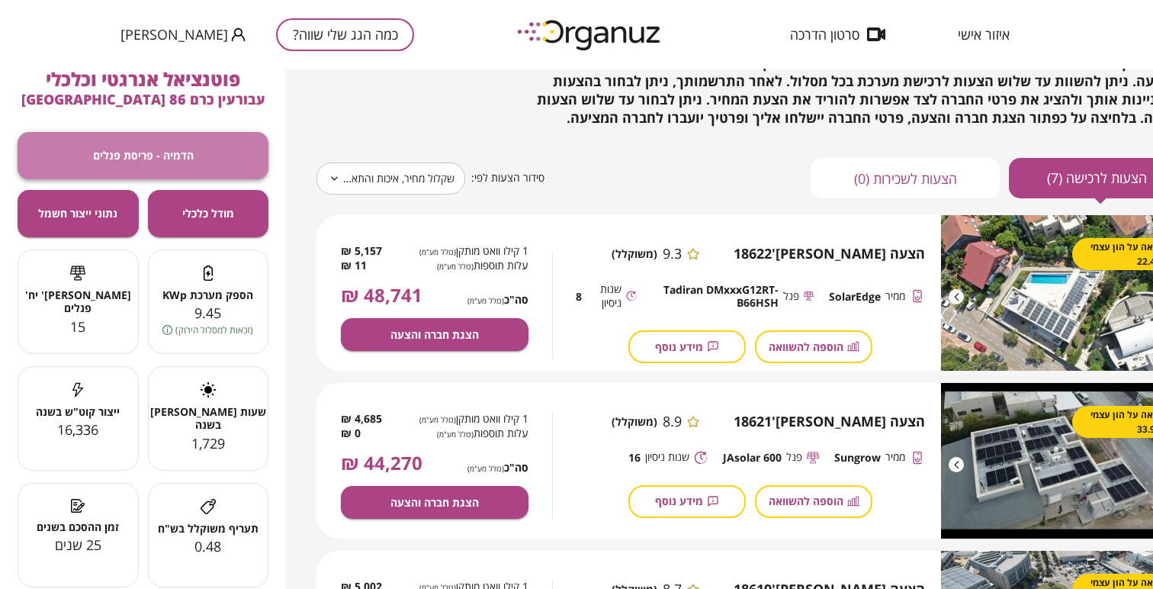
click at [128, 146] on button "הדמיה - פריסת פנלים" at bounding box center [143, 155] width 251 height 47
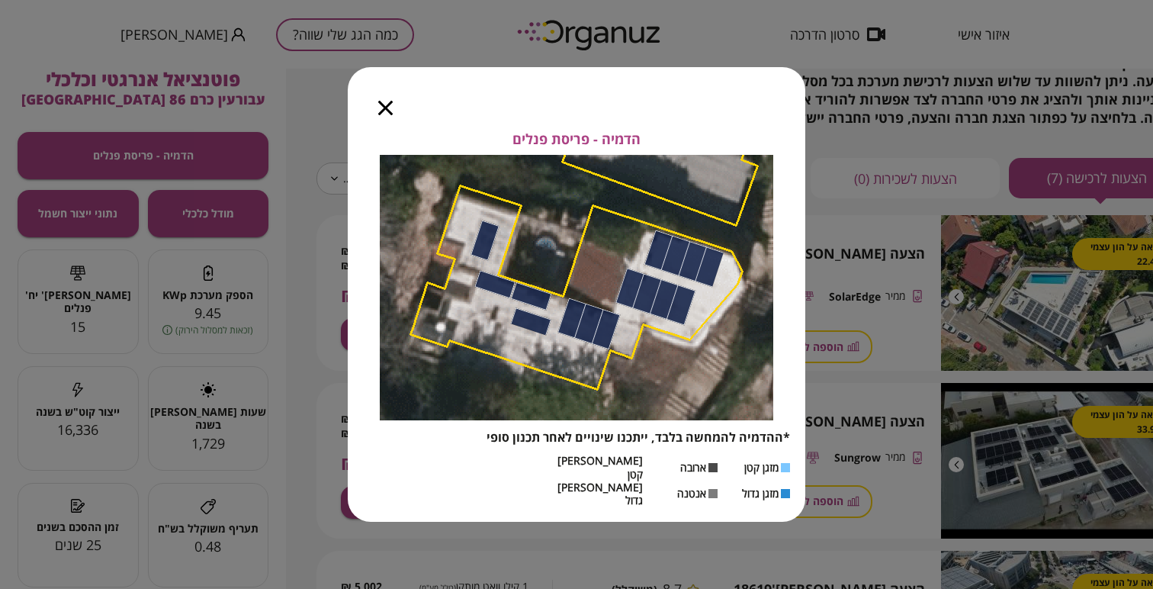
click at [385, 113] on icon "button" at bounding box center [385, 108] width 14 height 14
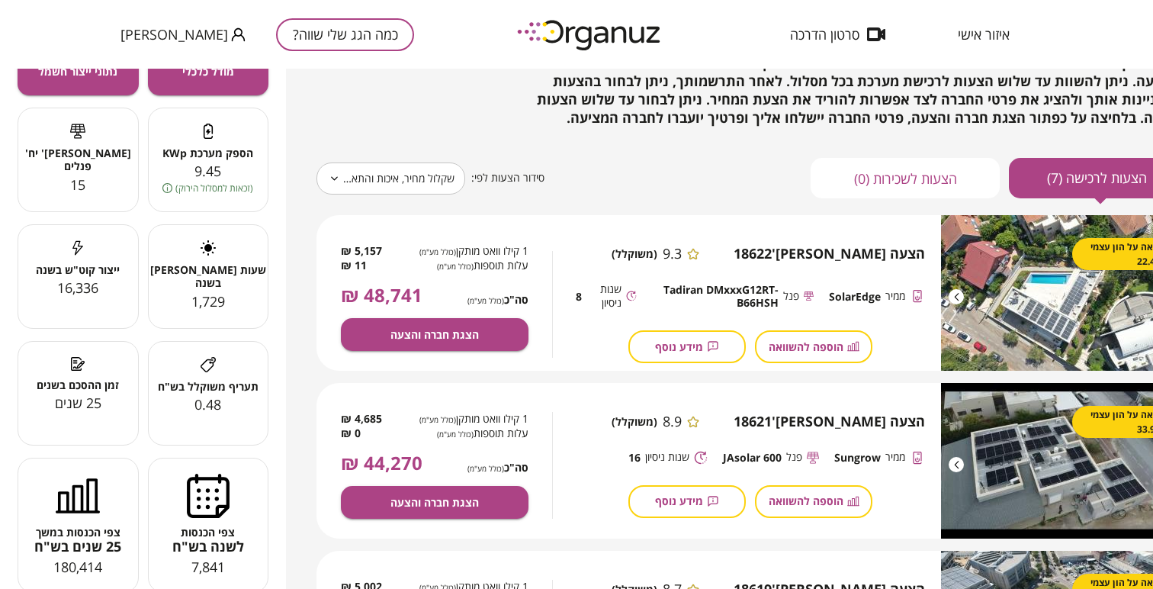
scroll to position [176, 0]
